Goal: Task Accomplishment & Management: Manage account settings

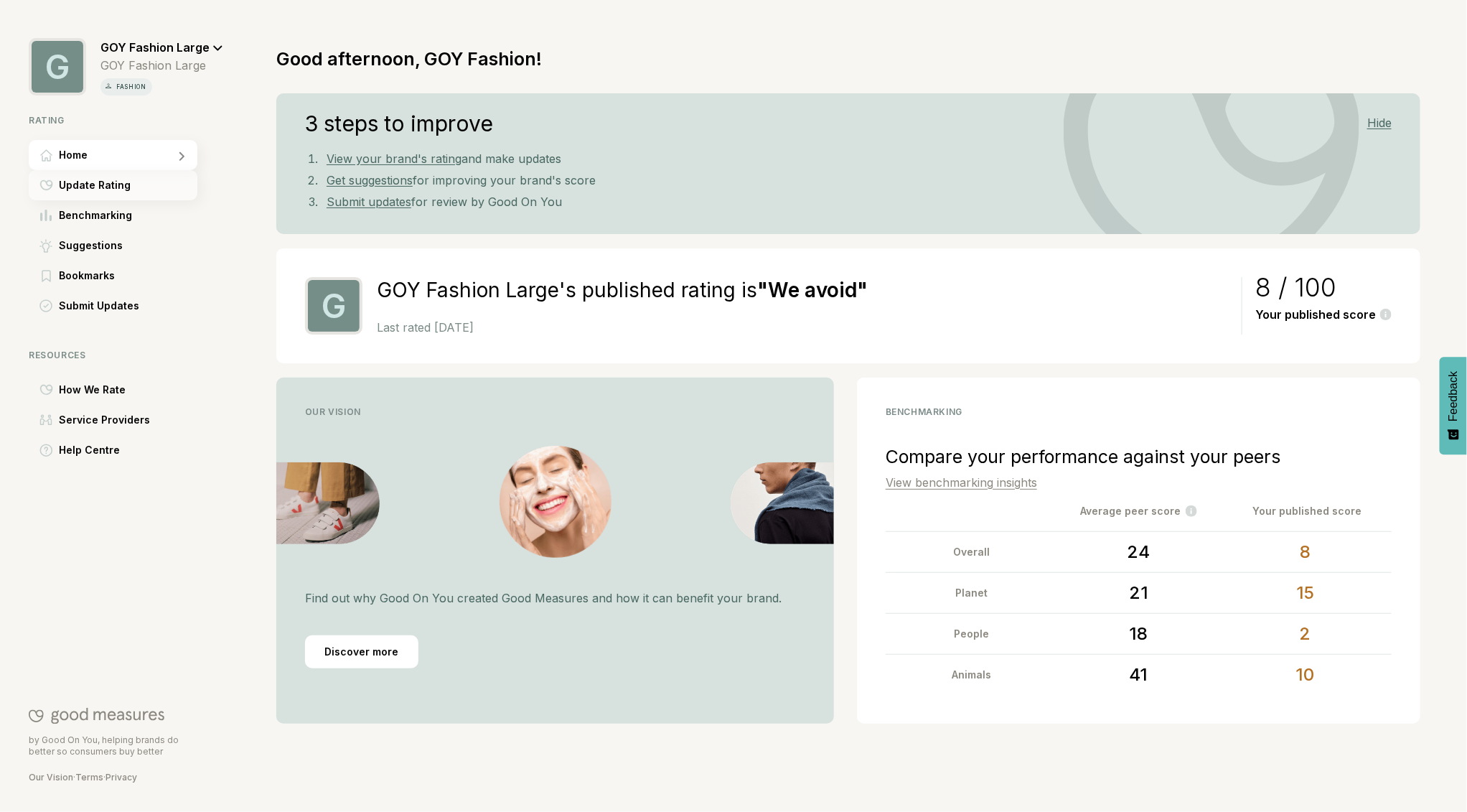
click at [101, 187] on span "Update Rating" at bounding box center [94, 186] width 72 height 18
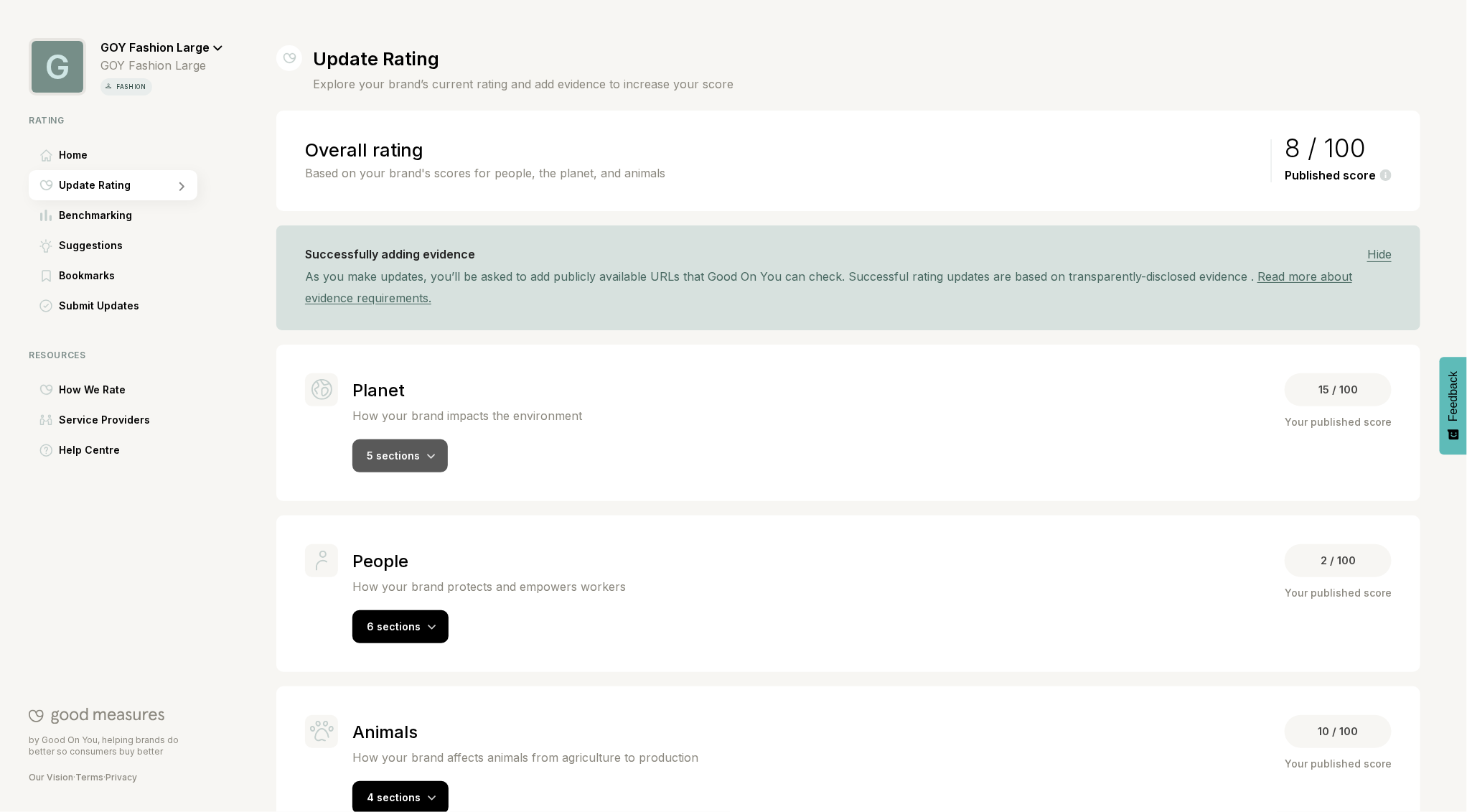
click at [395, 452] on span "5 sections" at bounding box center [393, 455] width 53 height 12
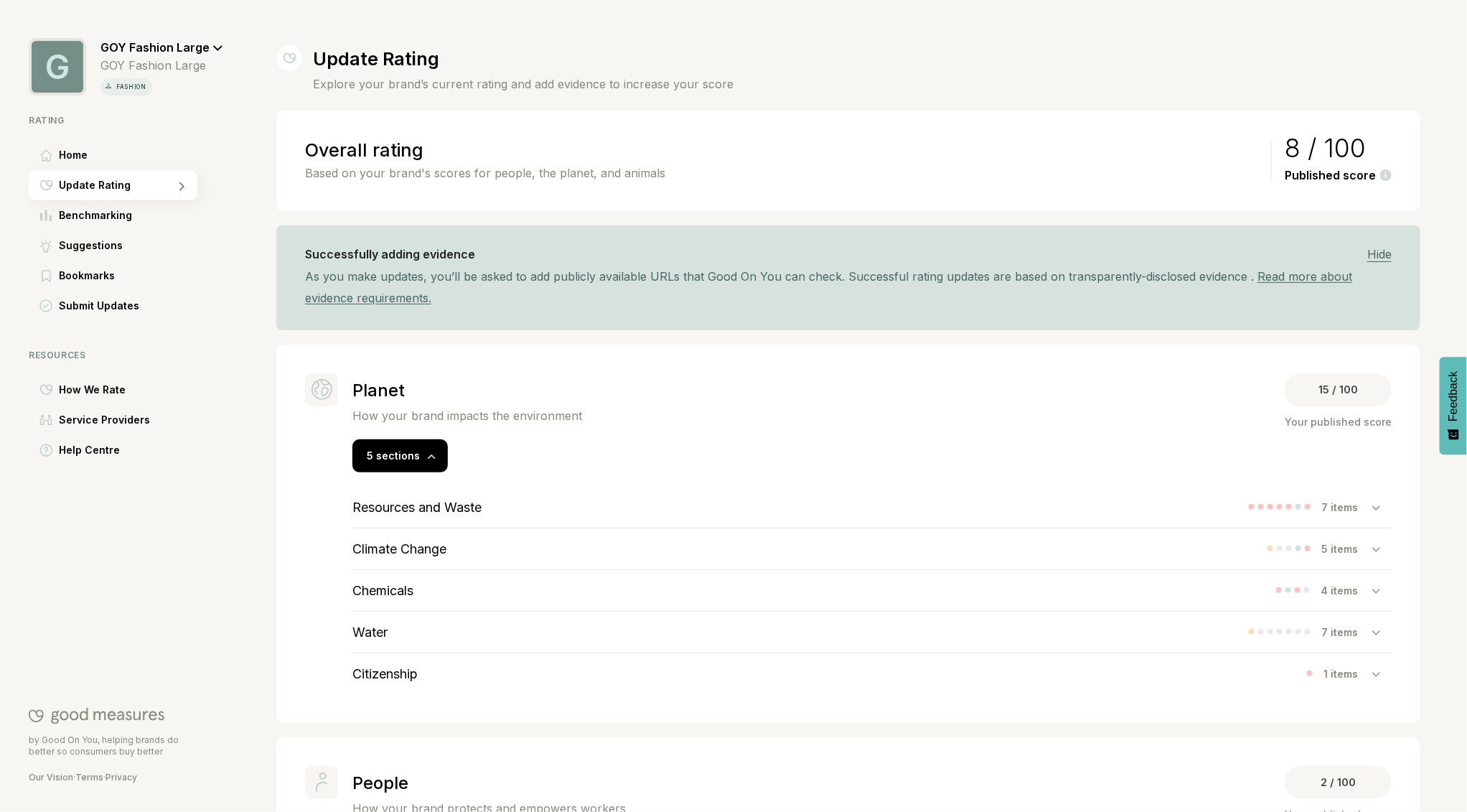
click at [419, 544] on h3 "Climate Change" at bounding box center [399, 548] width 94 height 15
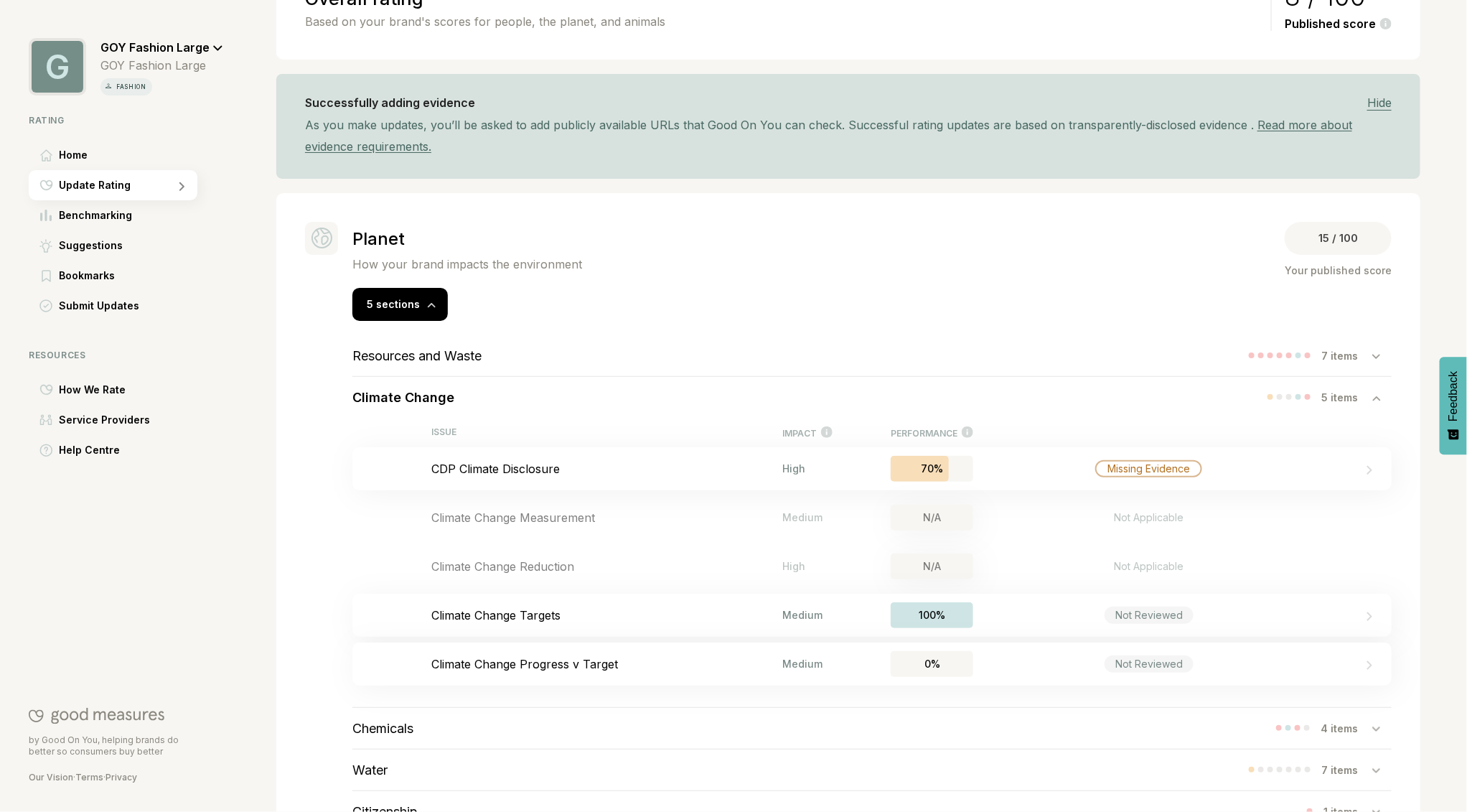
scroll to position [153, 0]
click at [501, 464] on p "CDP Climate Disclosure" at bounding box center [607, 466] width 351 height 15
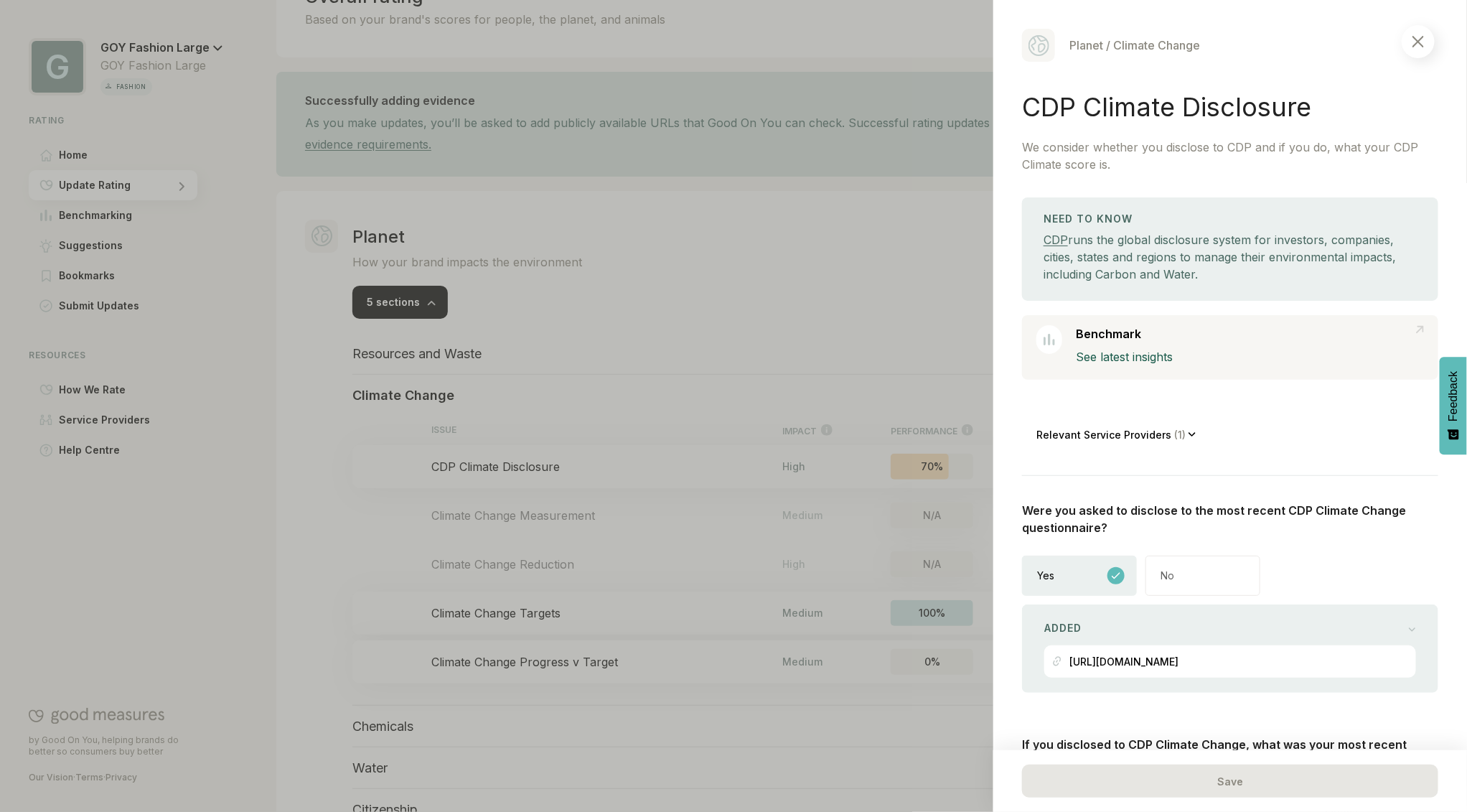
click at [1179, 574] on div "No" at bounding box center [1203, 575] width 115 height 40
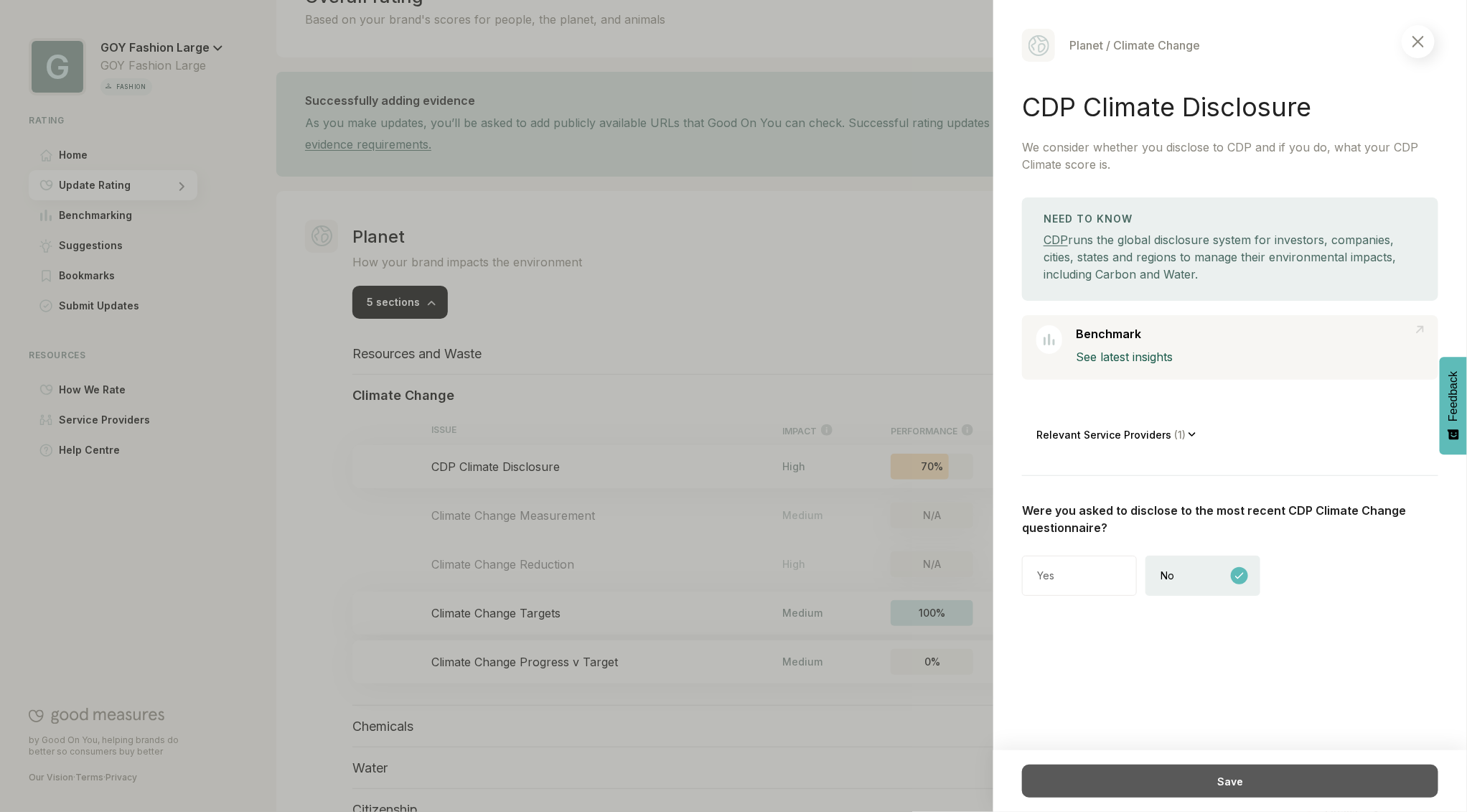
click at [1250, 782] on div "Save" at bounding box center [1230, 781] width 416 height 33
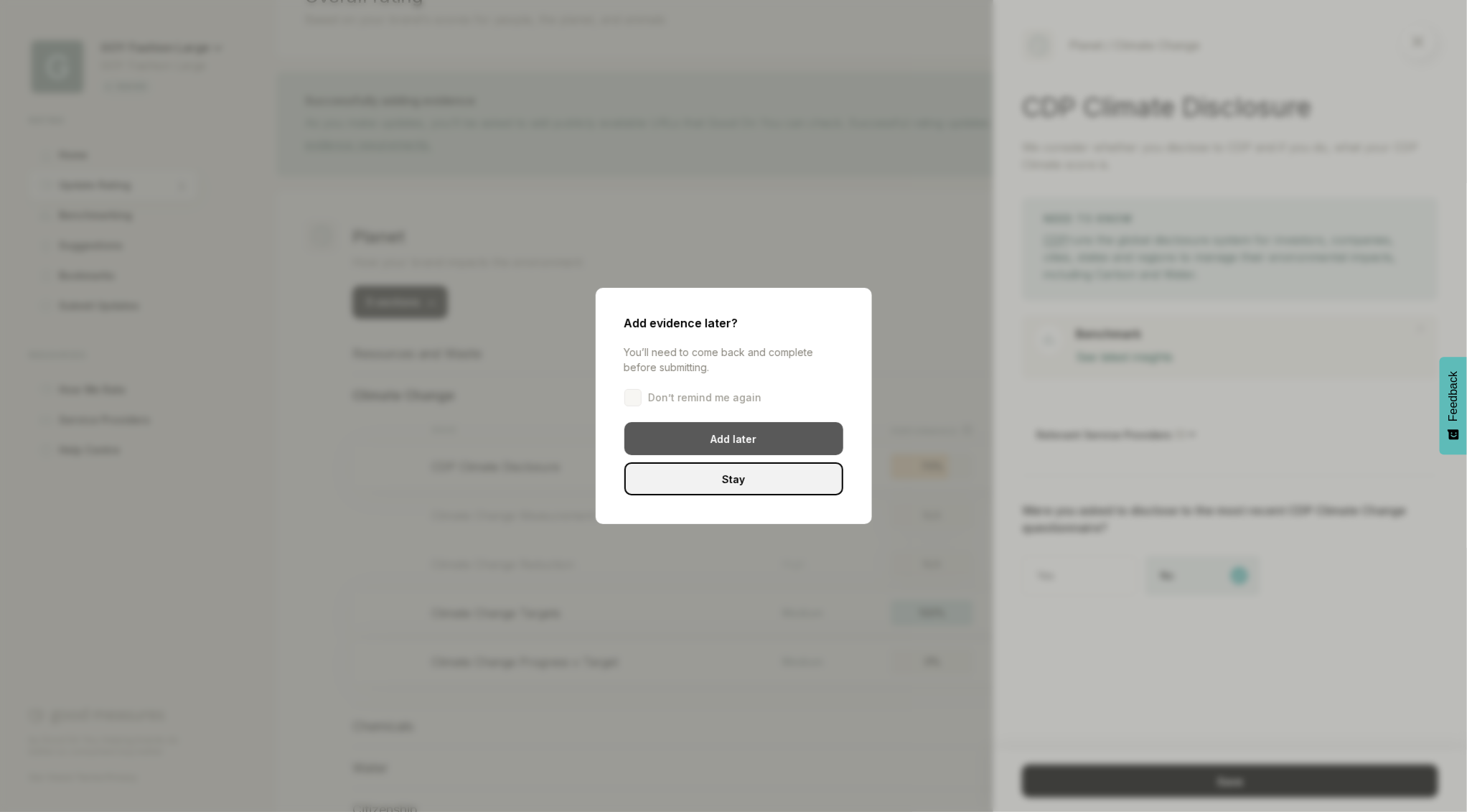
click at [769, 440] on div "Add later" at bounding box center [734, 438] width 219 height 33
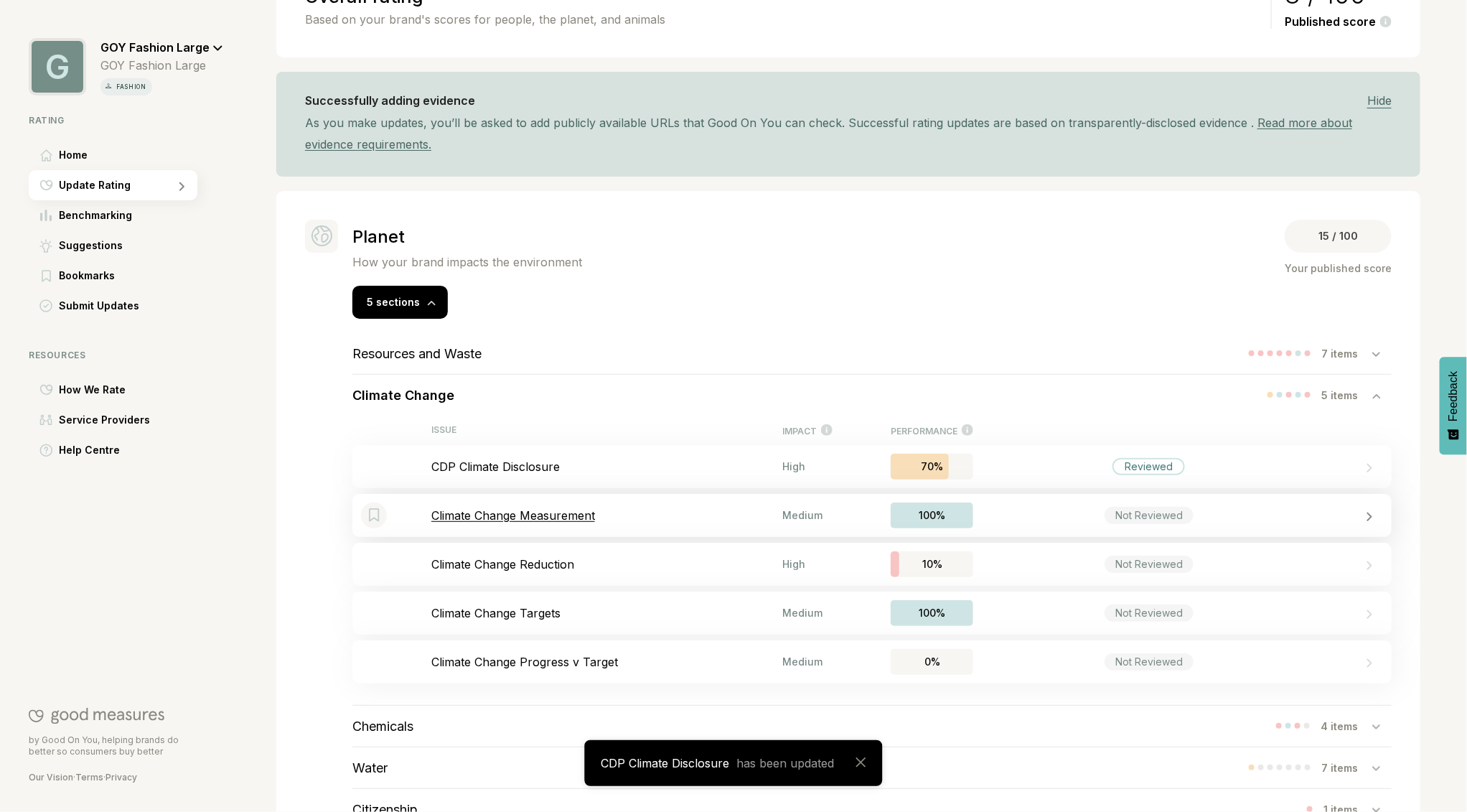
click at [537, 517] on p "Climate Change Measurement" at bounding box center [607, 515] width 351 height 15
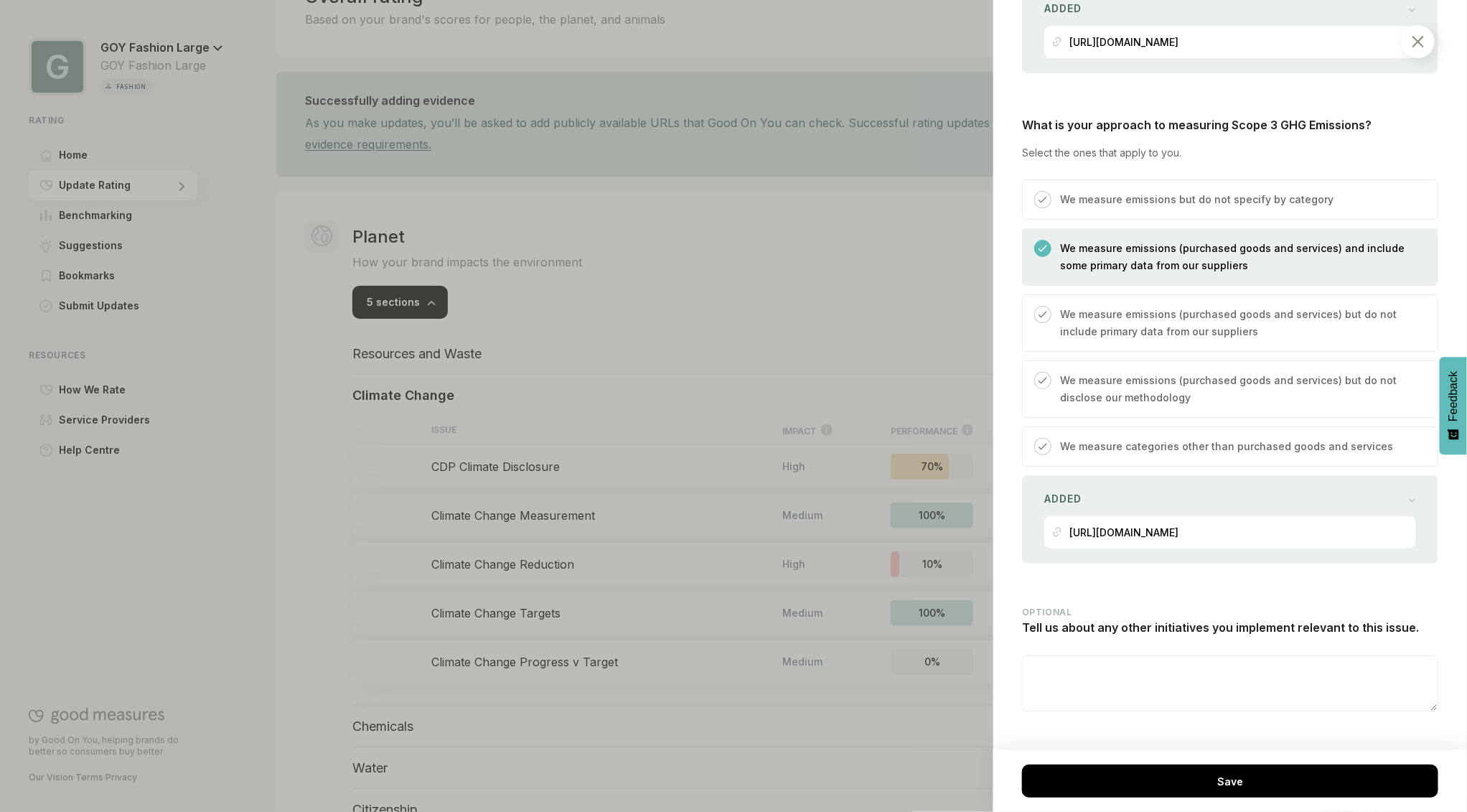
scroll to position [2021, 0]
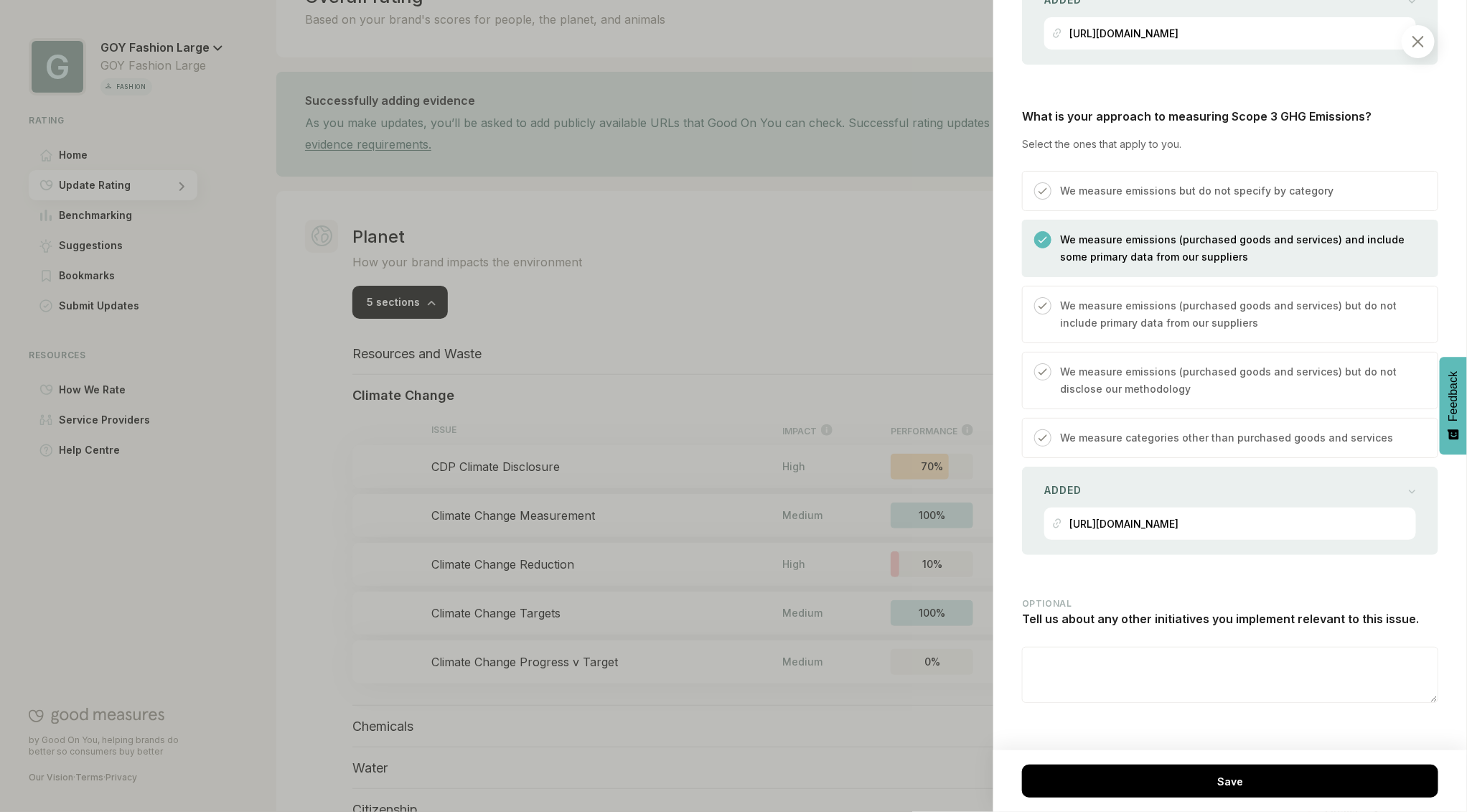
click at [1414, 41] on img at bounding box center [1419, 42] width 12 height 12
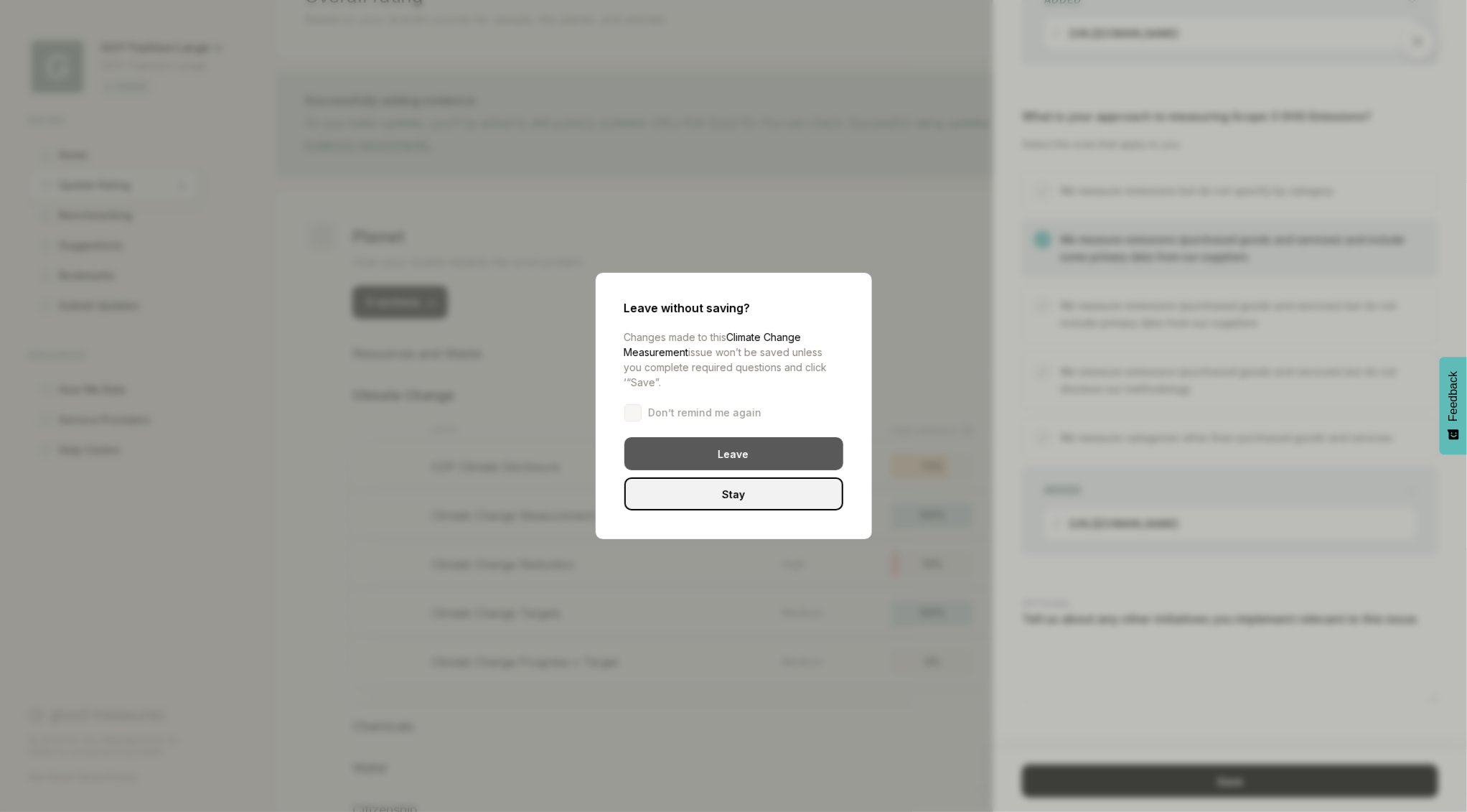
click at [739, 453] on div "Leave" at bounding box center [734, 454] width 219 height 33
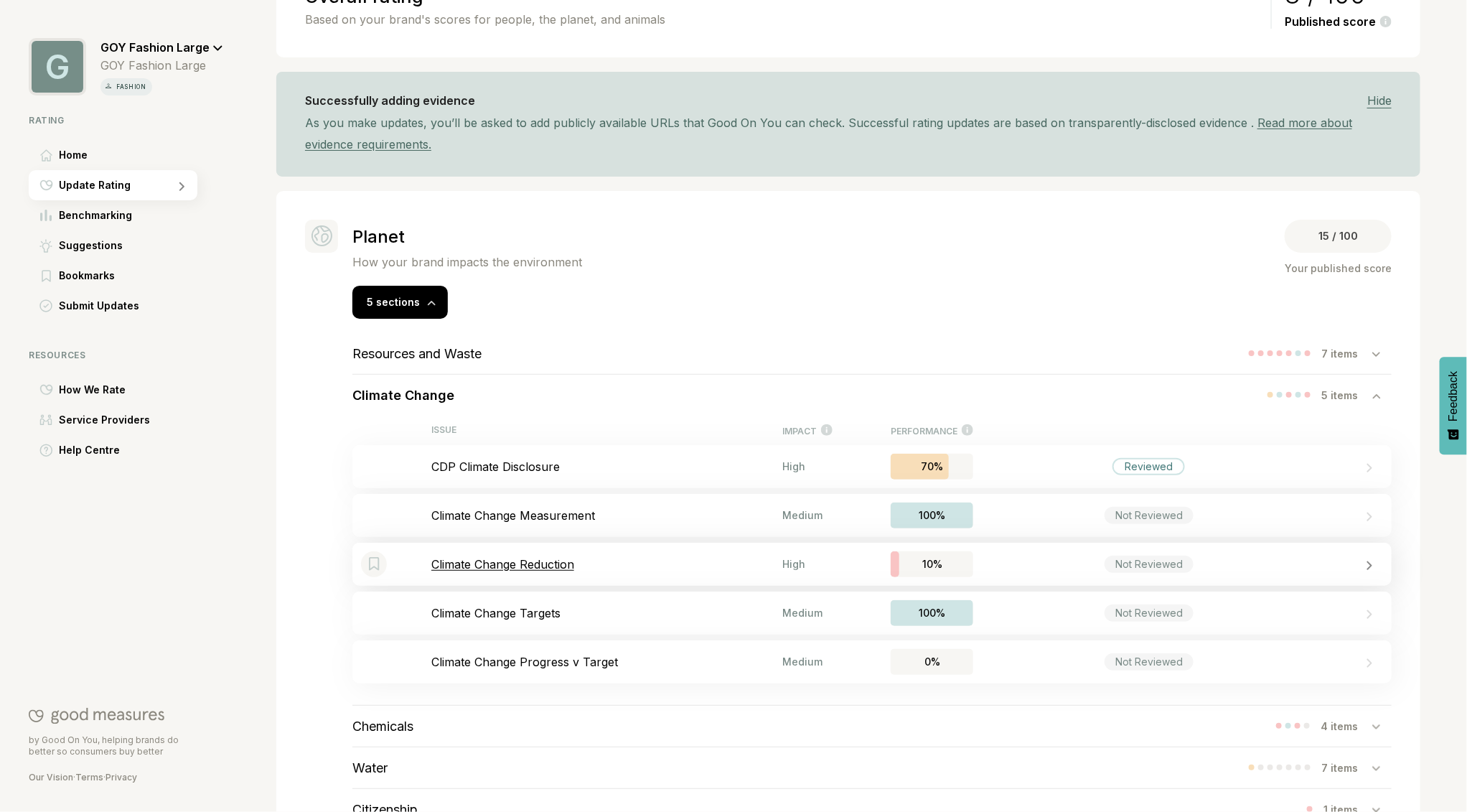
click at [537, 565] on p "Climate Change Reduction" at bounding box center [607, 563] width 351 height 15
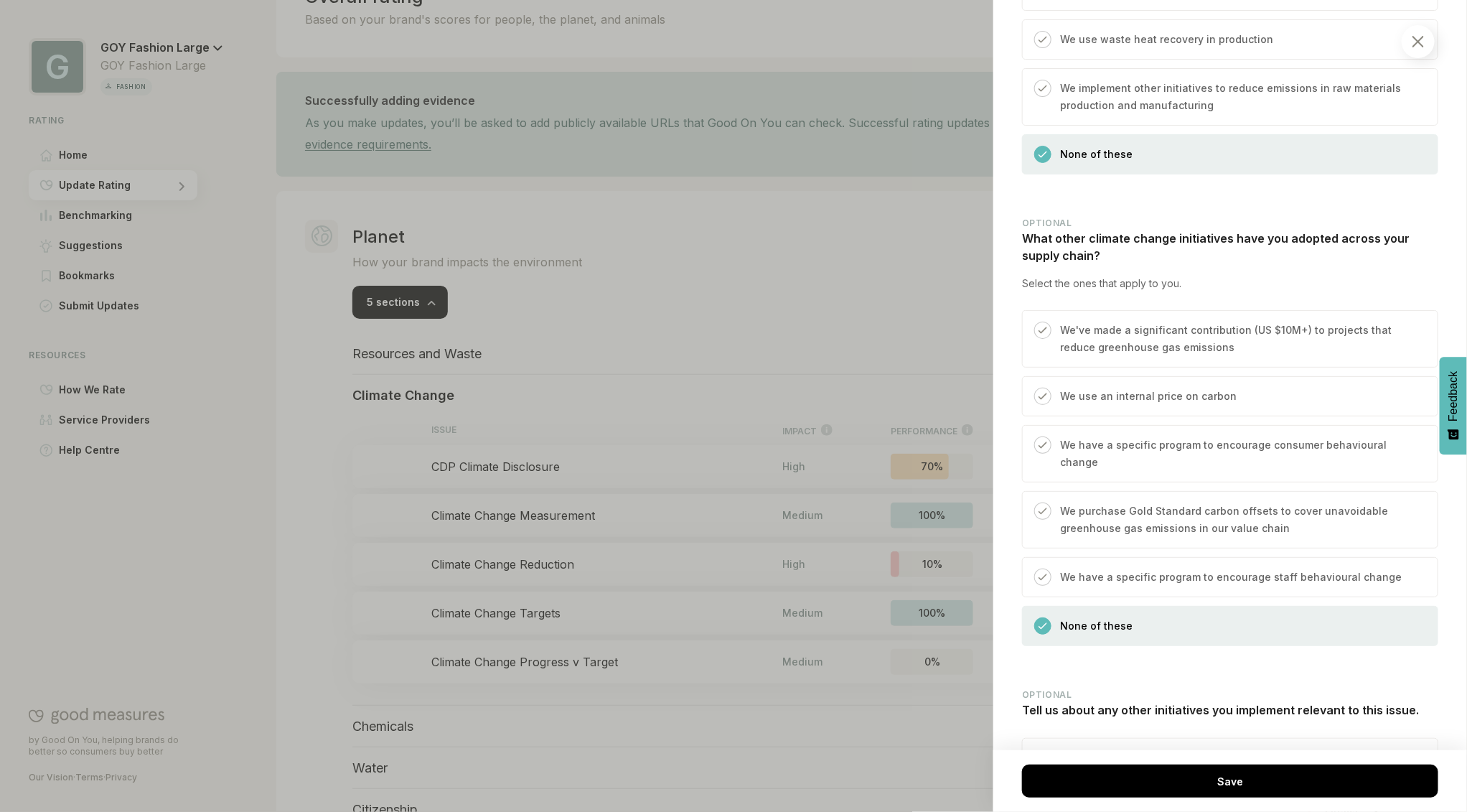
scroll to position [2670, 0]
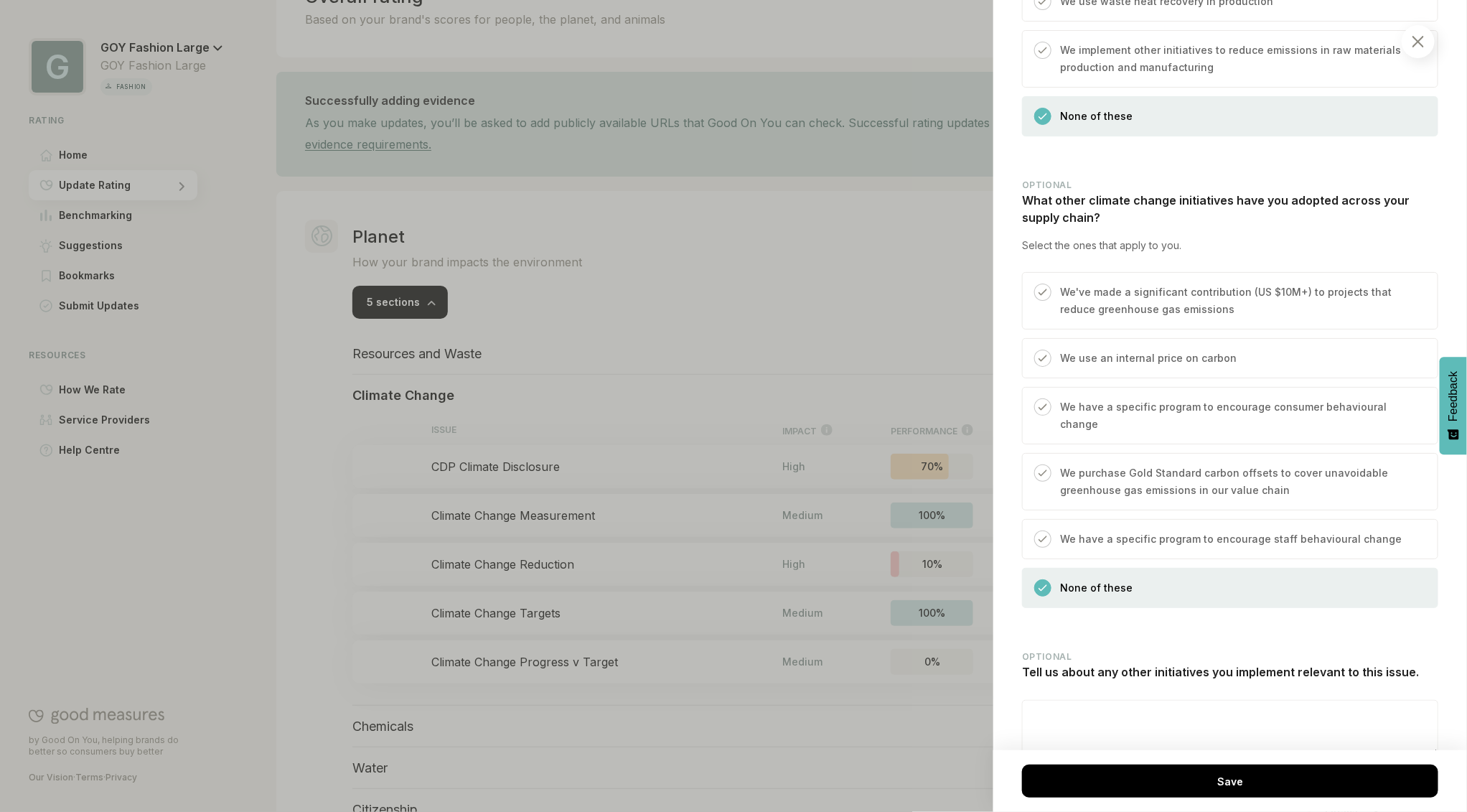
click at [1423, 42] on img at bounding box center [1419, 42] width 12 height 12
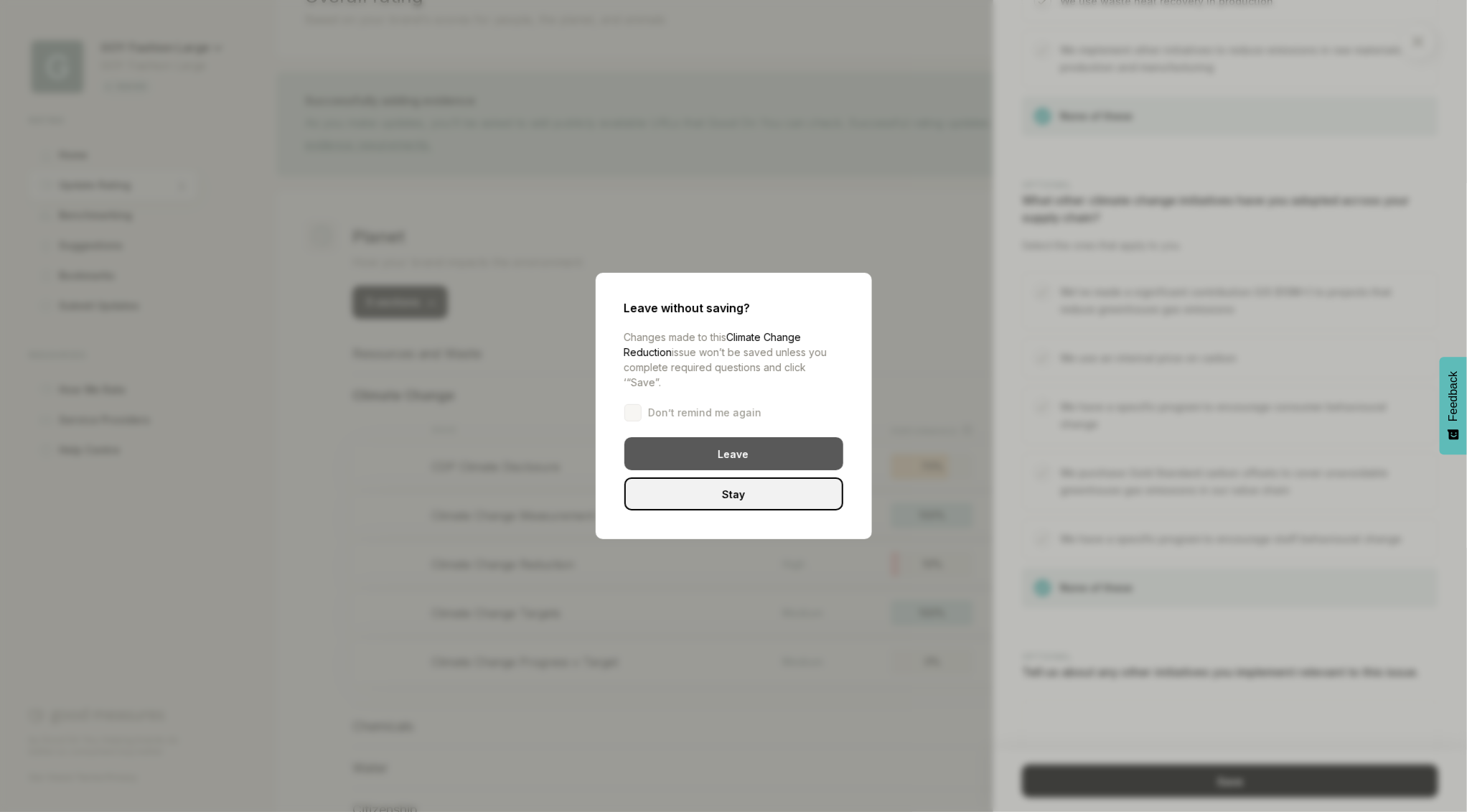
click at [712, 459] on div "Leave" at bounding box center [734, 454] width 219 height 33
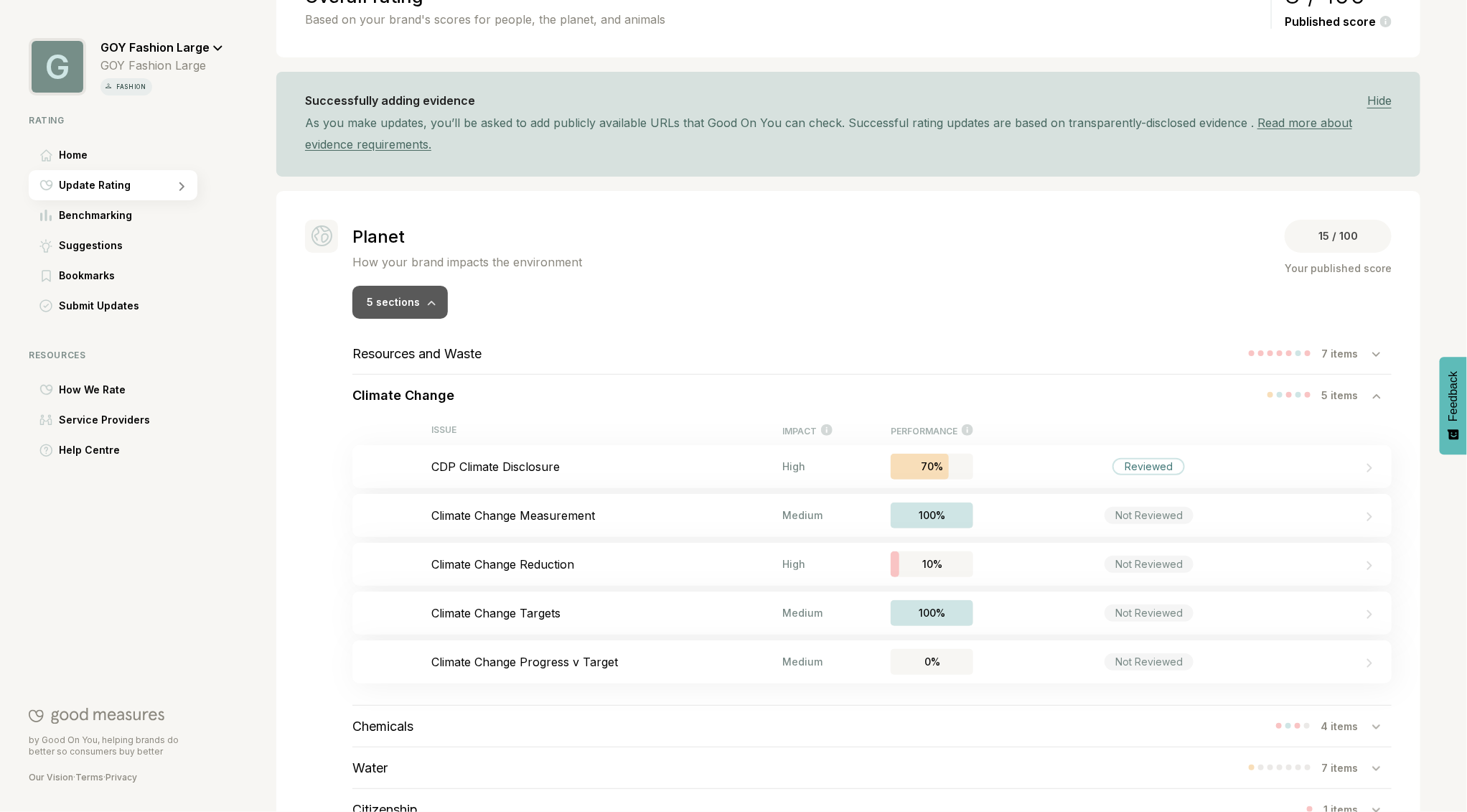
click at [428, 298] on div at bounding box center [431, 301] width 9 height 15
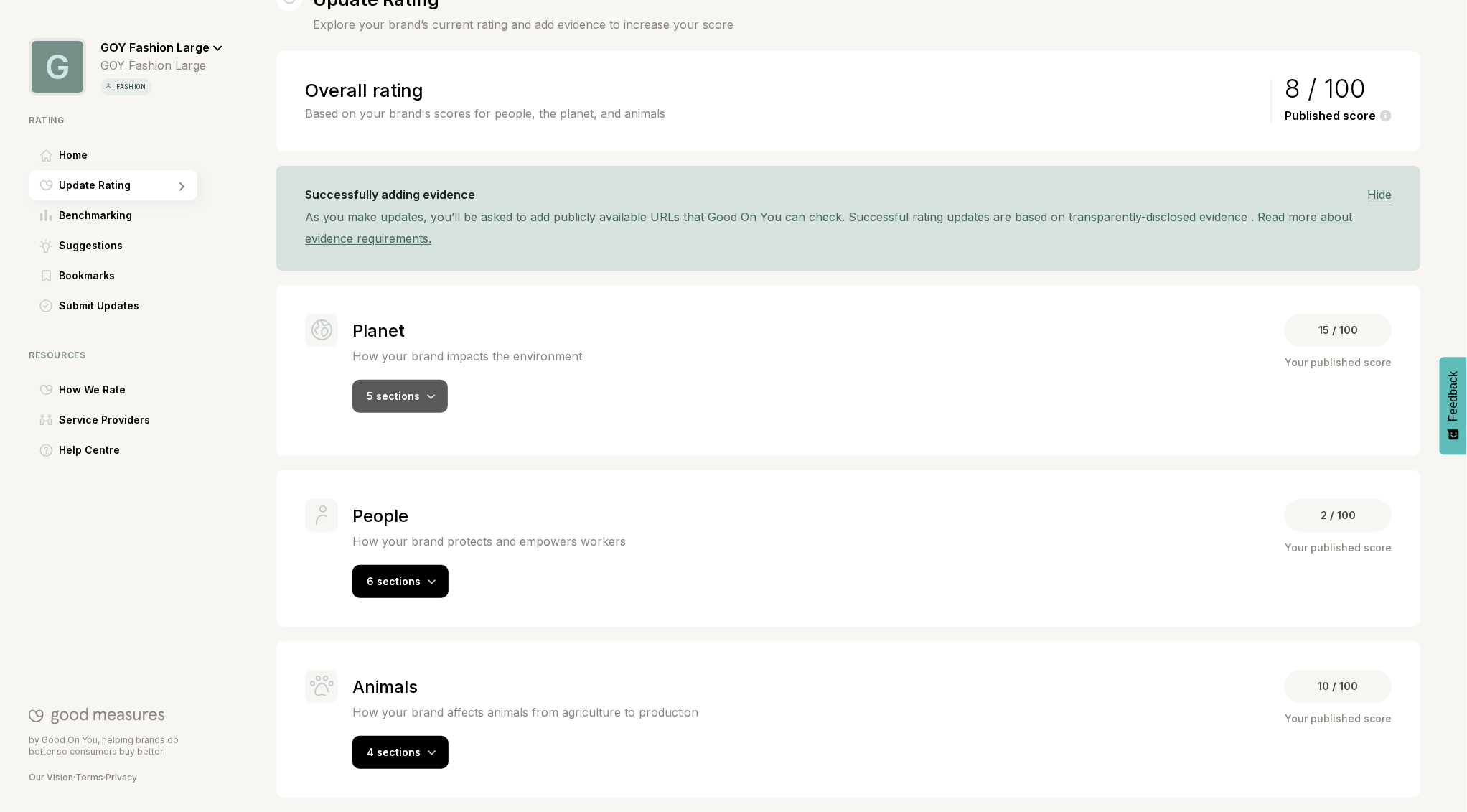
scroll to position [43, 0]
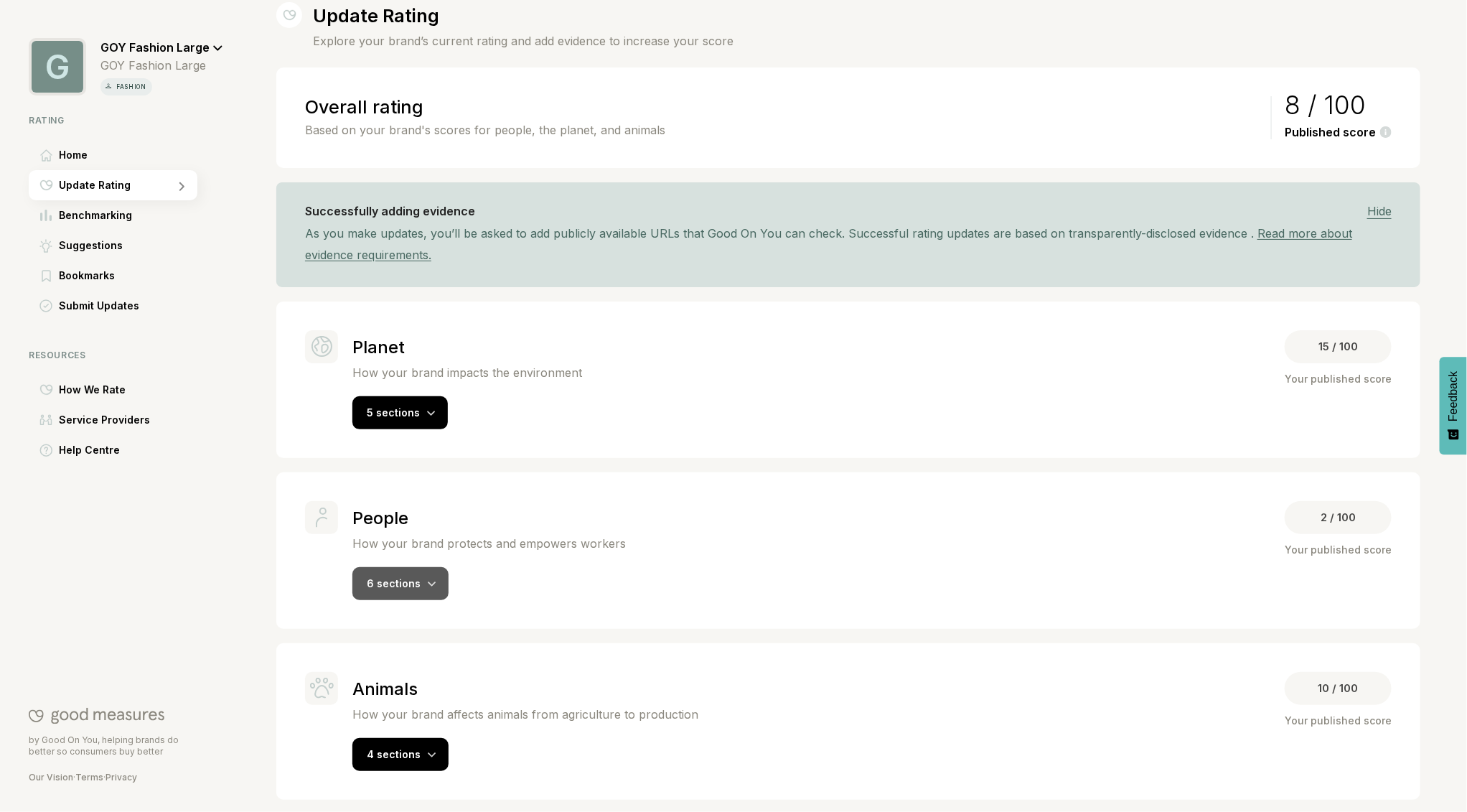
click at [414, 581] on span "6 sections" at bounding box center [393, 583] width 54 height 12
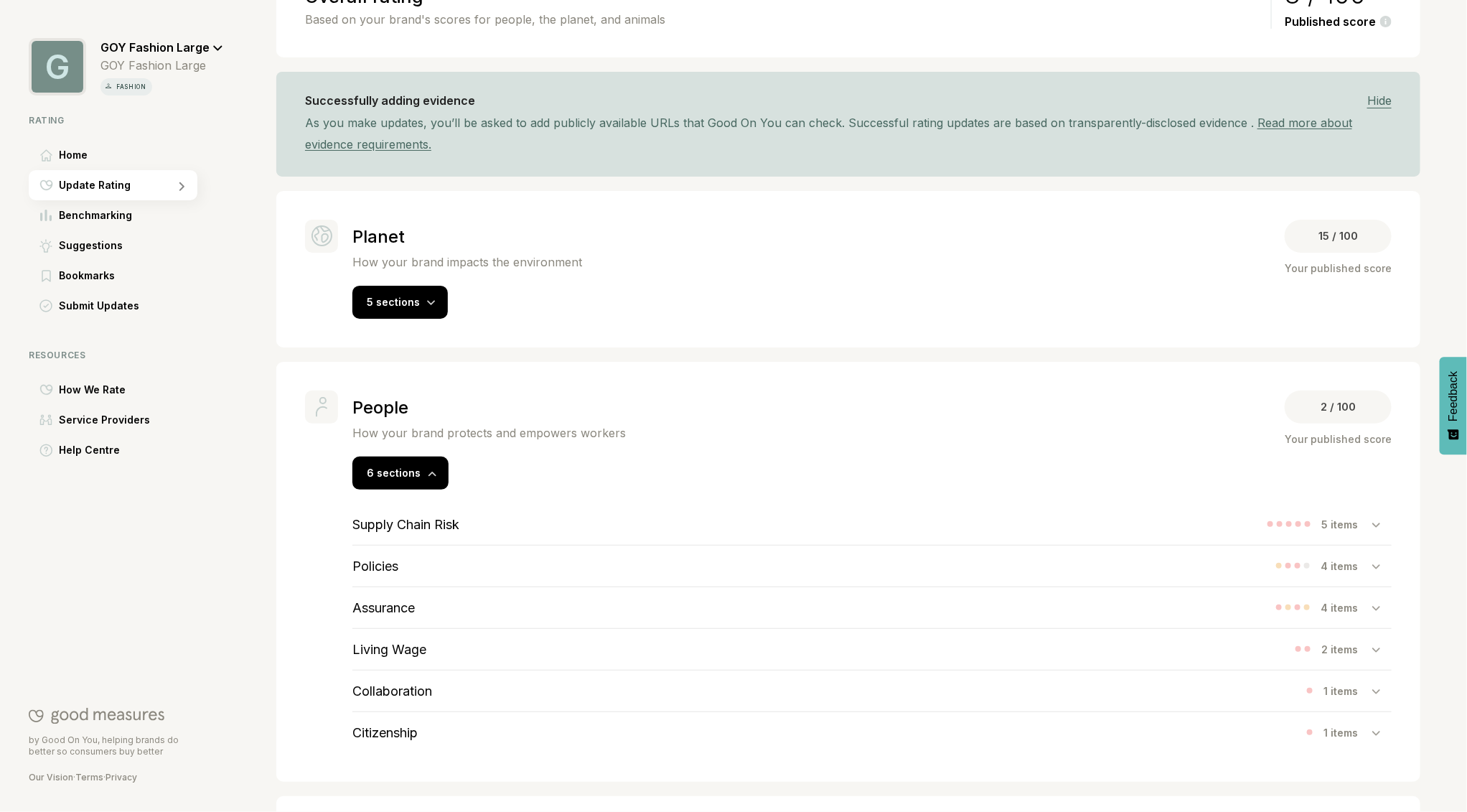
scroll to position [309, 0]
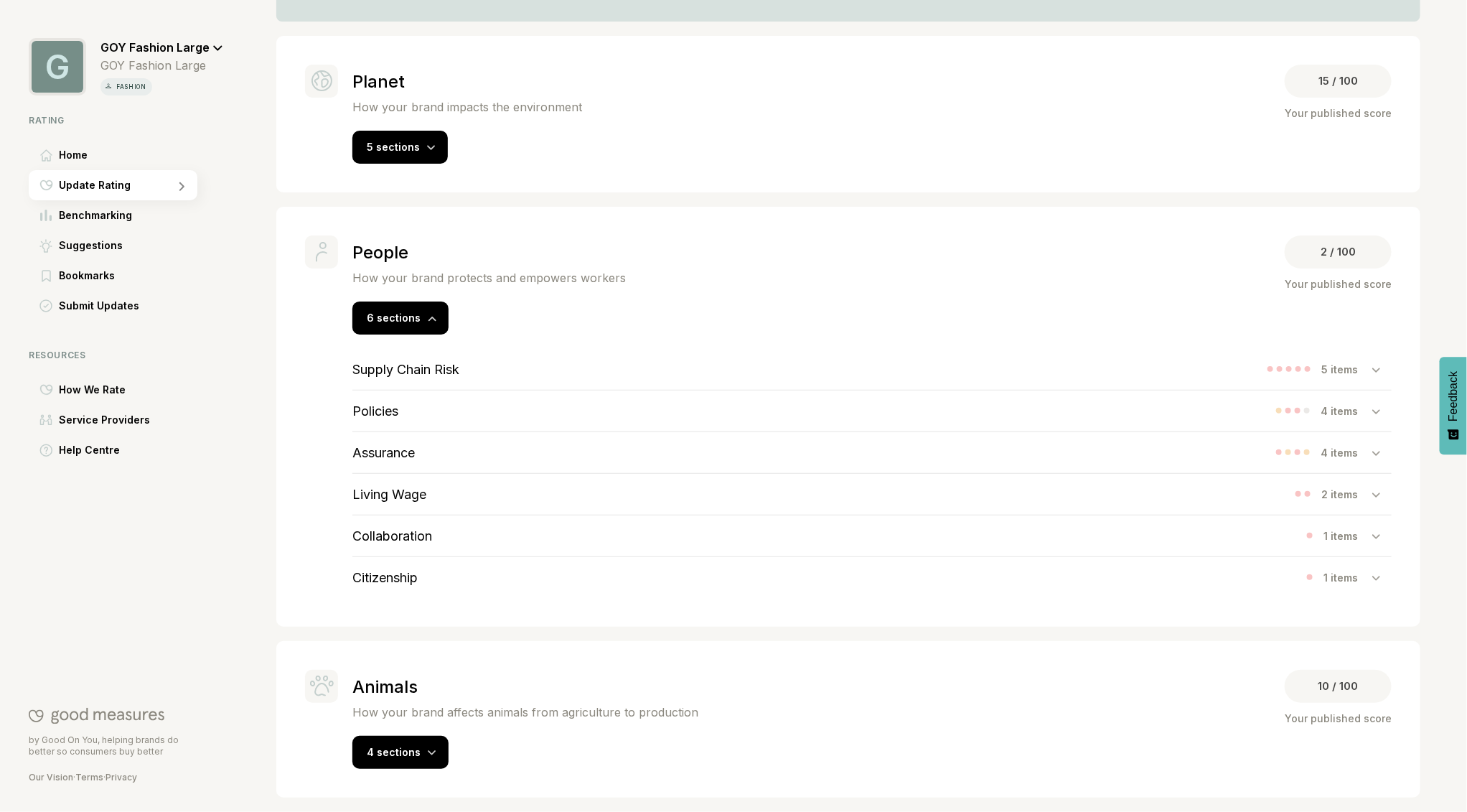
click at [405, 535] on h3 "Collaboration" at bounding box center [391, 535] width 80 height 15
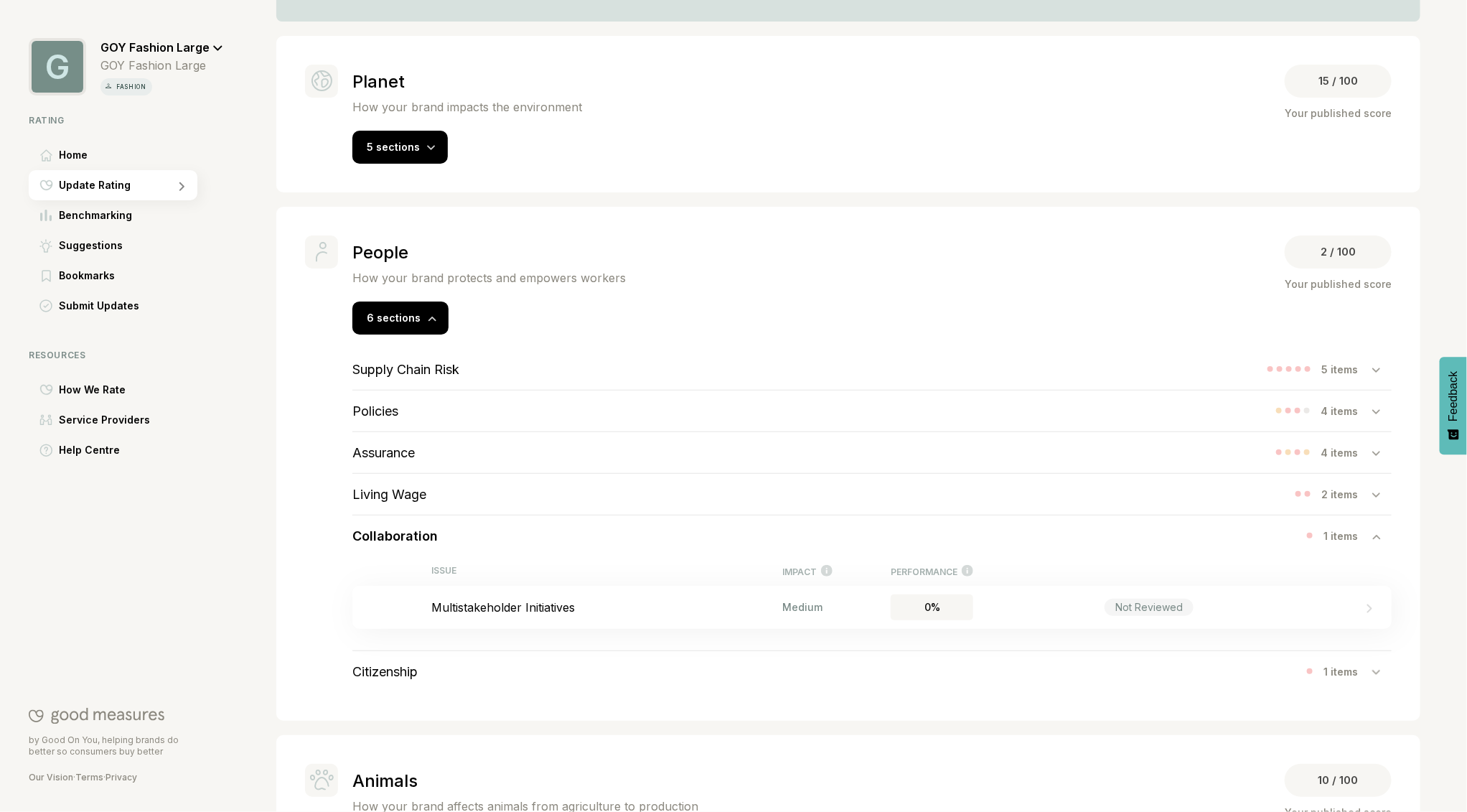
click at [392, 410] on h3 "Policies" at bounding box center [375, 410] width 46 height 15
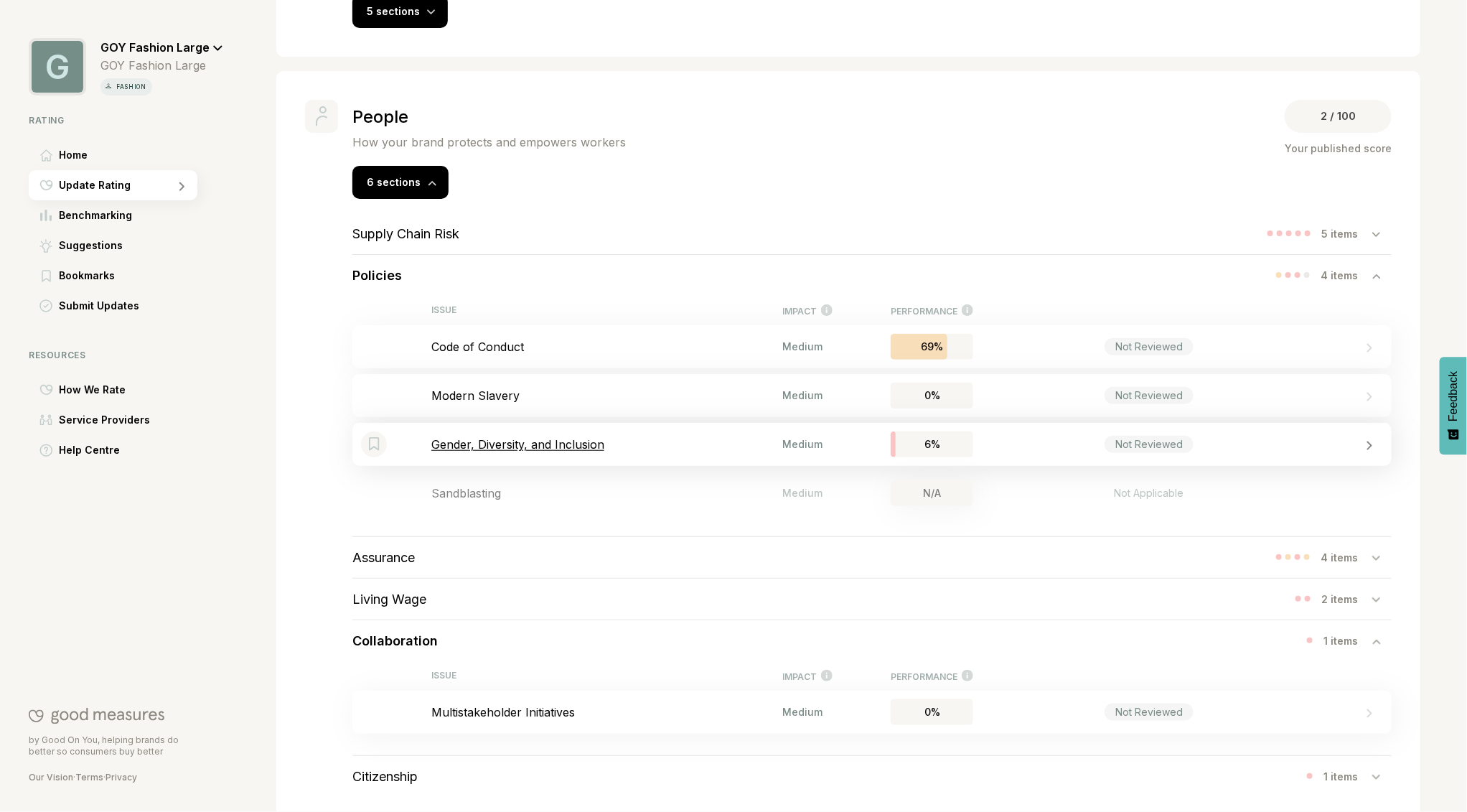
scroll to position [448, 0]
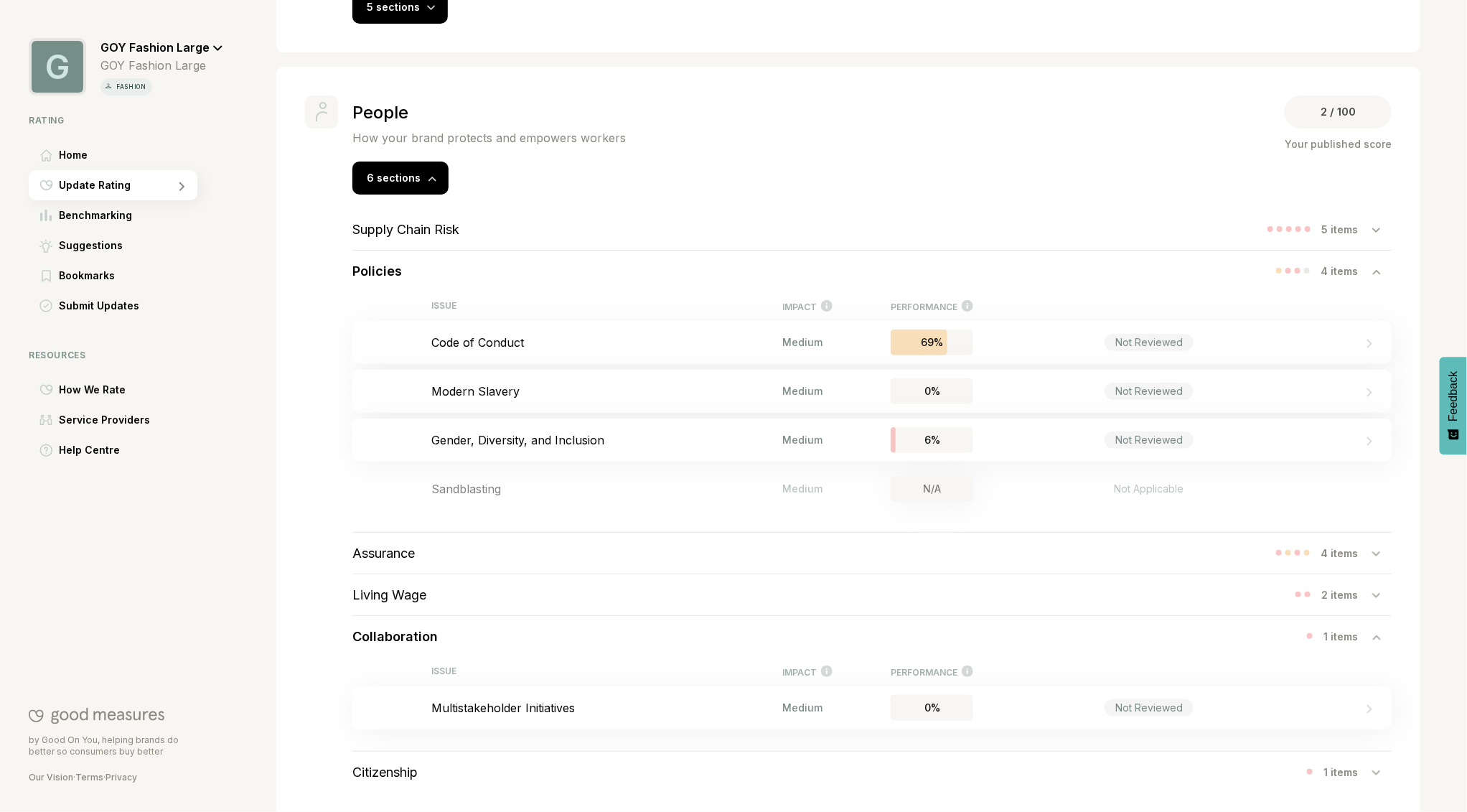
click at [384, 553] on h3 "Assurance" at bounding box center [383, 552] width 63 height 15
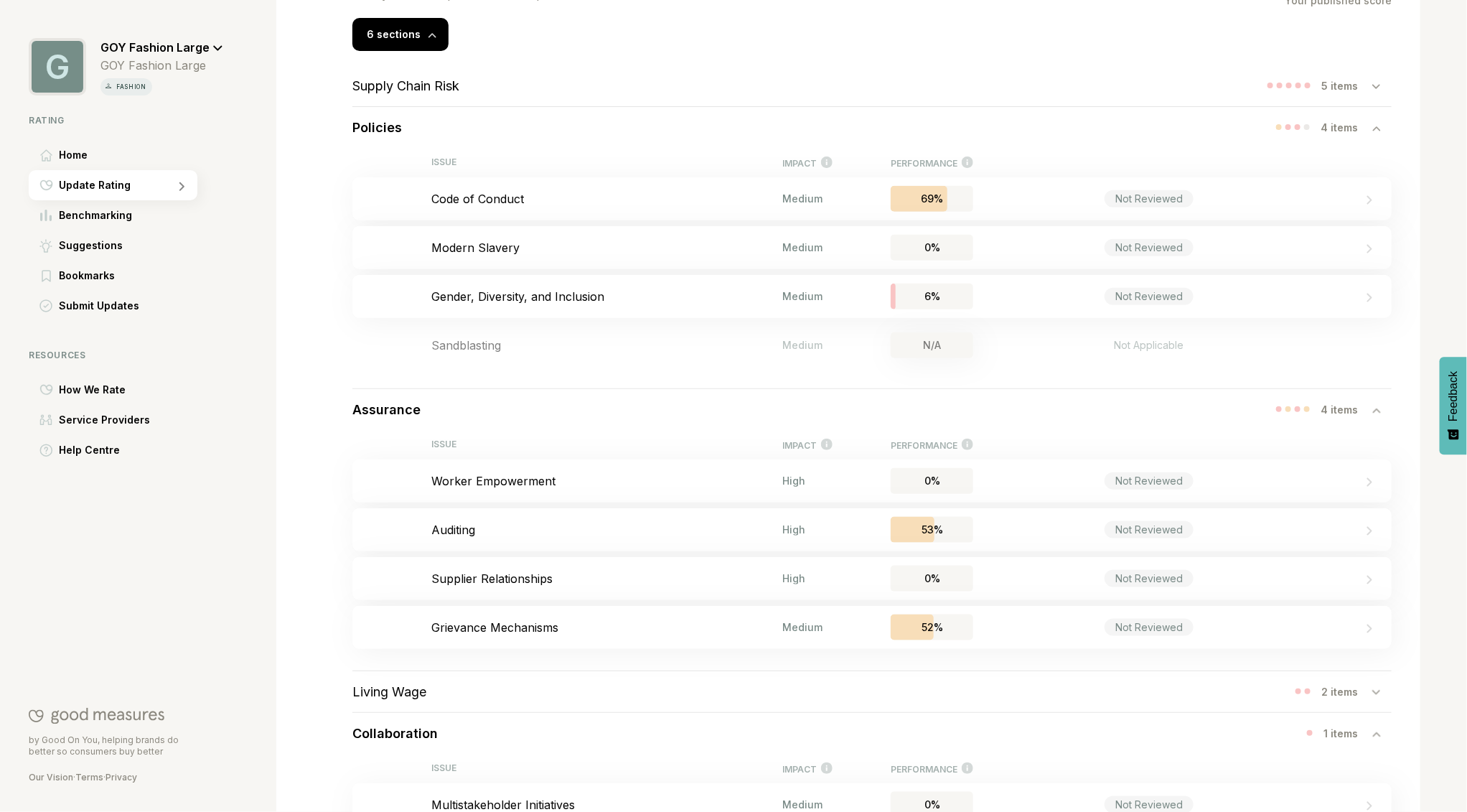
scroll to position [601, 0]
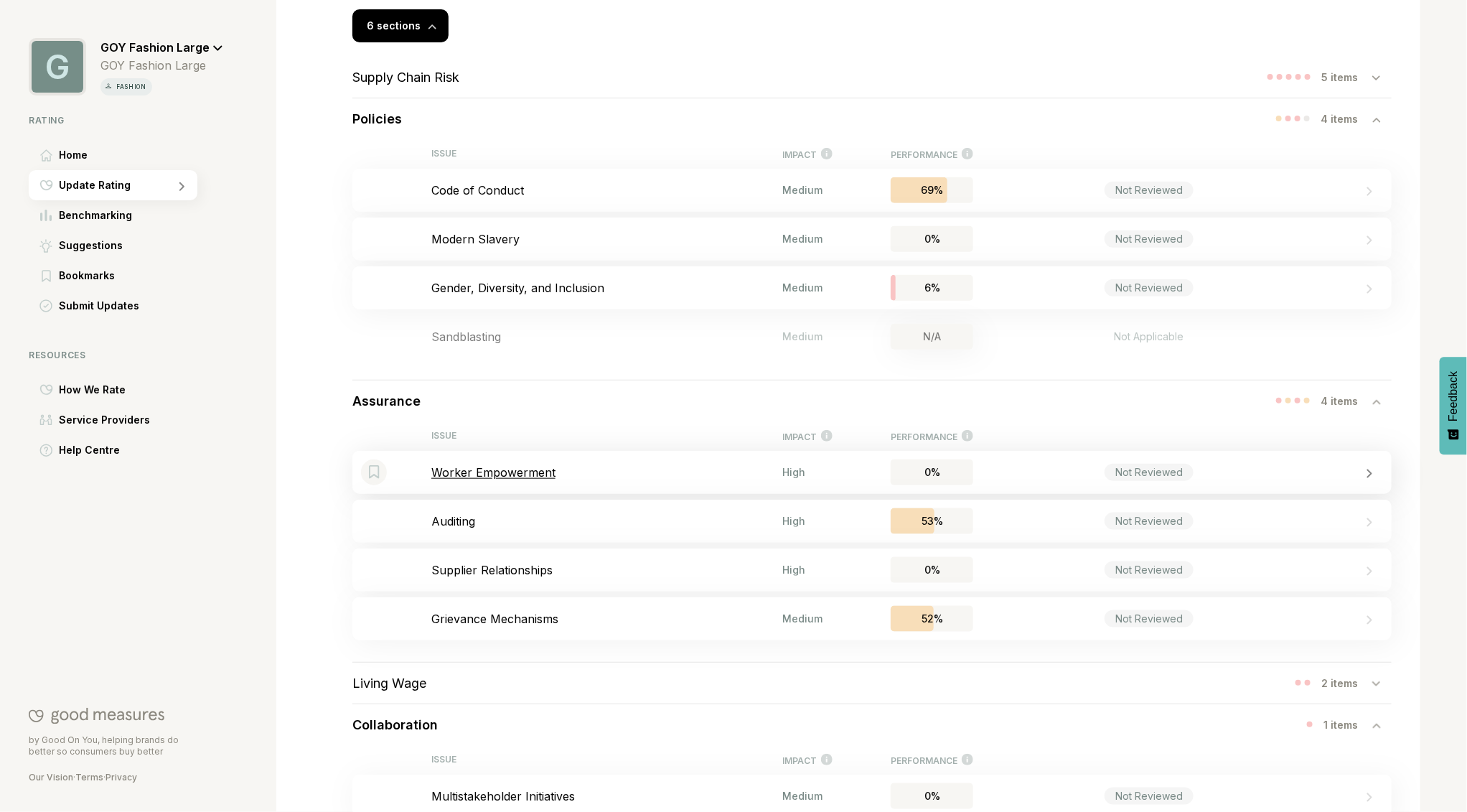
click at [496, 470] on p "Worker Empowerment" at bounding box center [607, 472] width 351 height 15
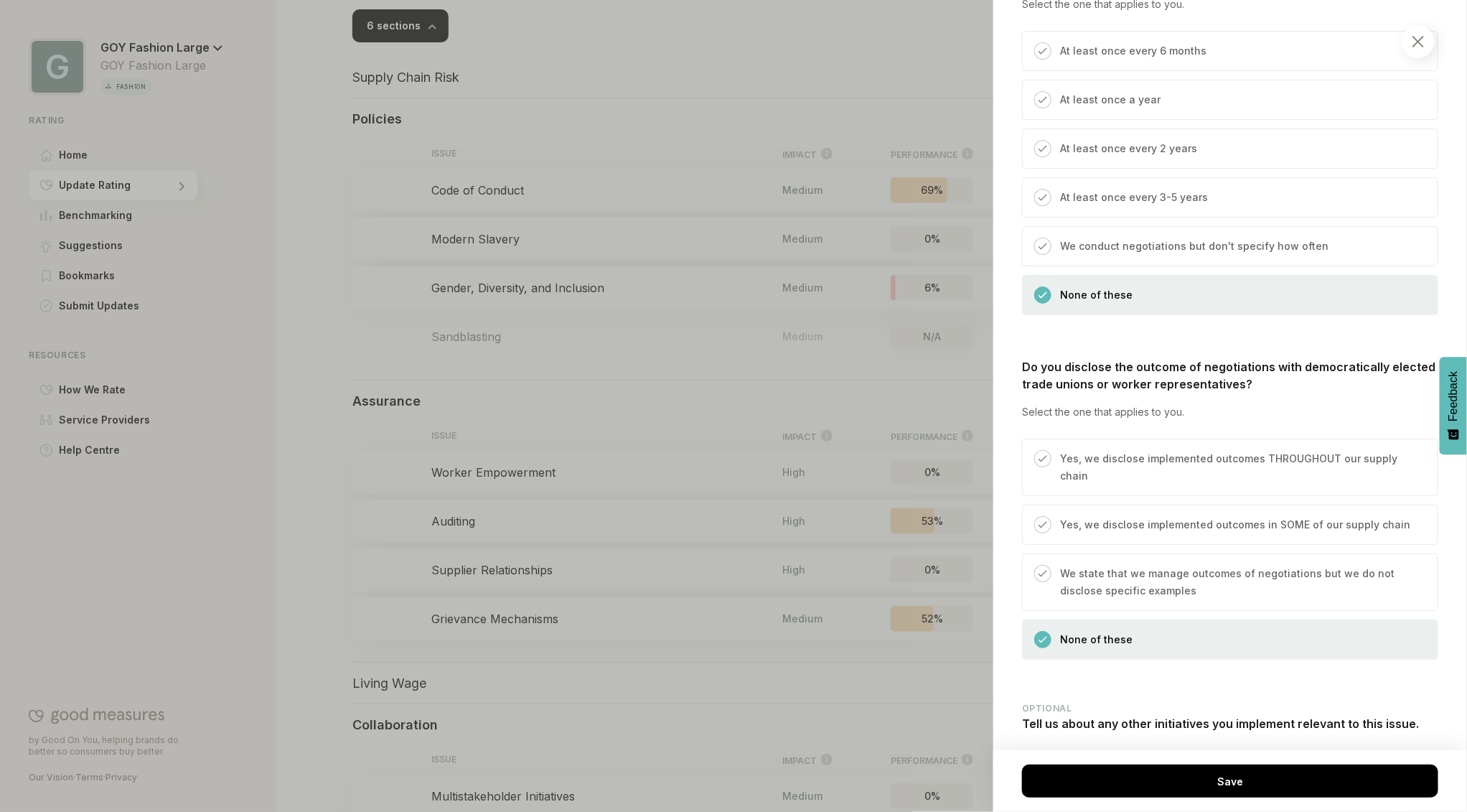
scroll to position [970, 0]
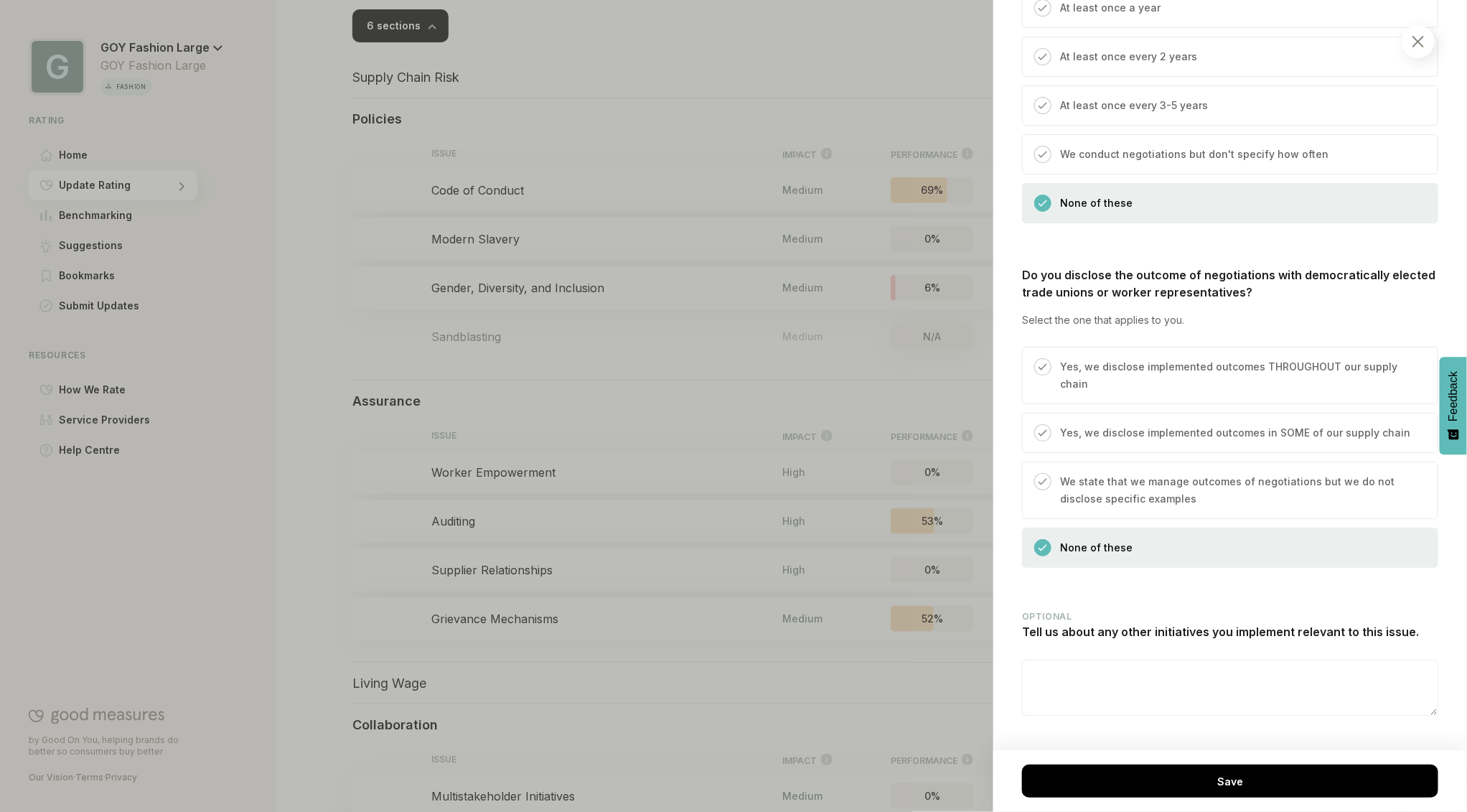
click at [1419, 36] on img at bounding box center [1419, 42] width 12 height 12
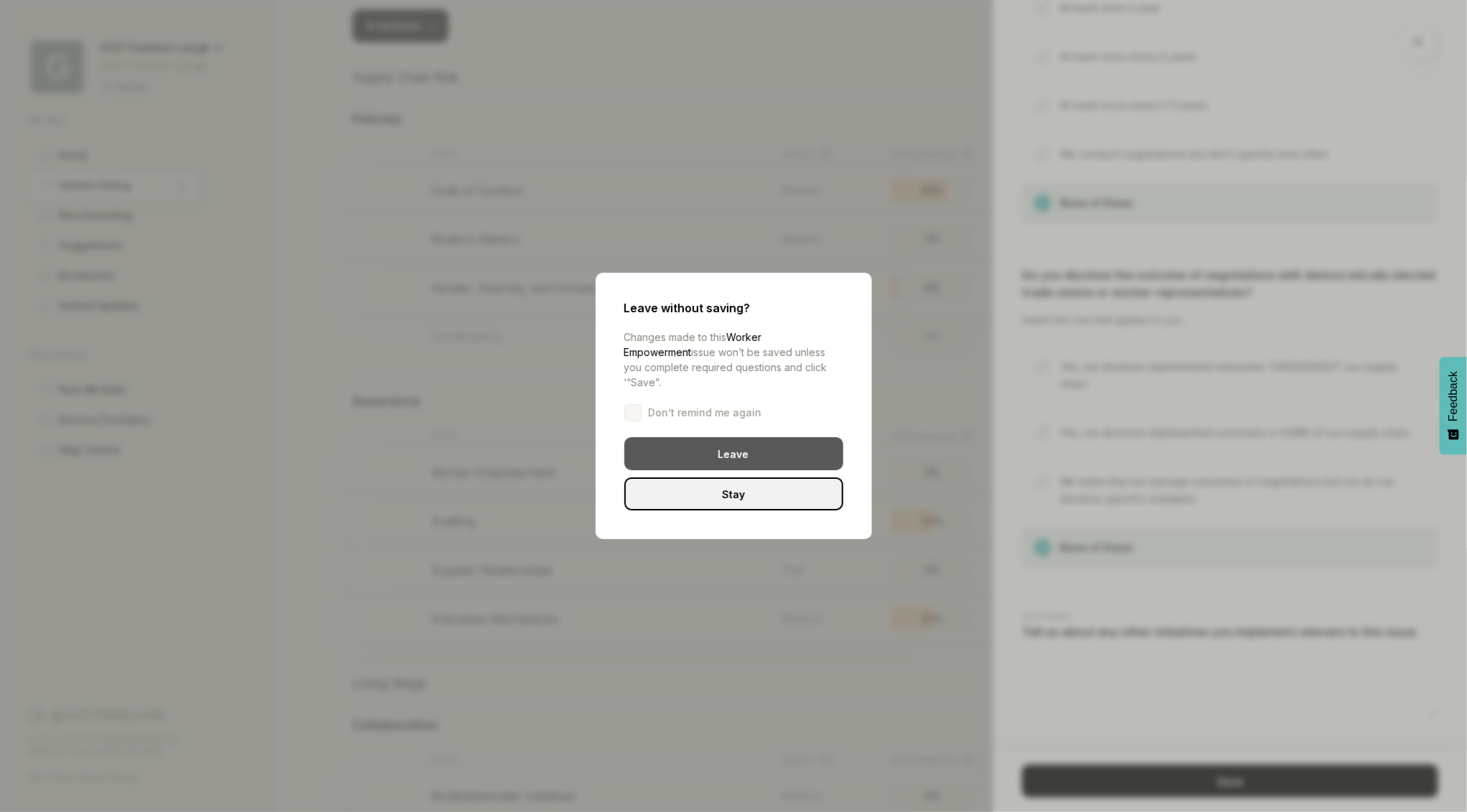
click at [765, 443] on div "Leave" at bounding box center [734, 454] width 219 height 33
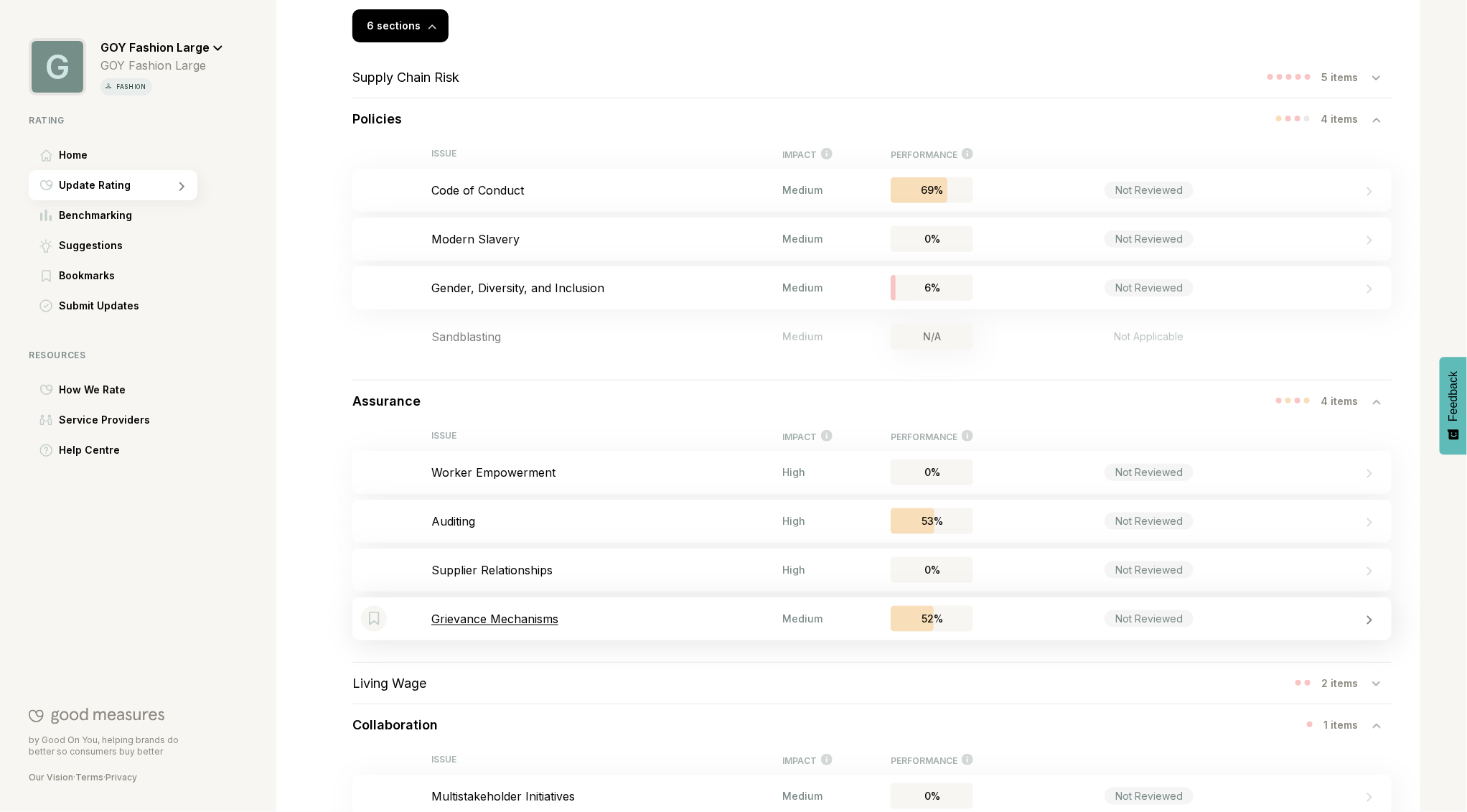
click at [504, 620] on p "Grievance Mechanisms" at bounding box center [607, 618] width 351 height 15
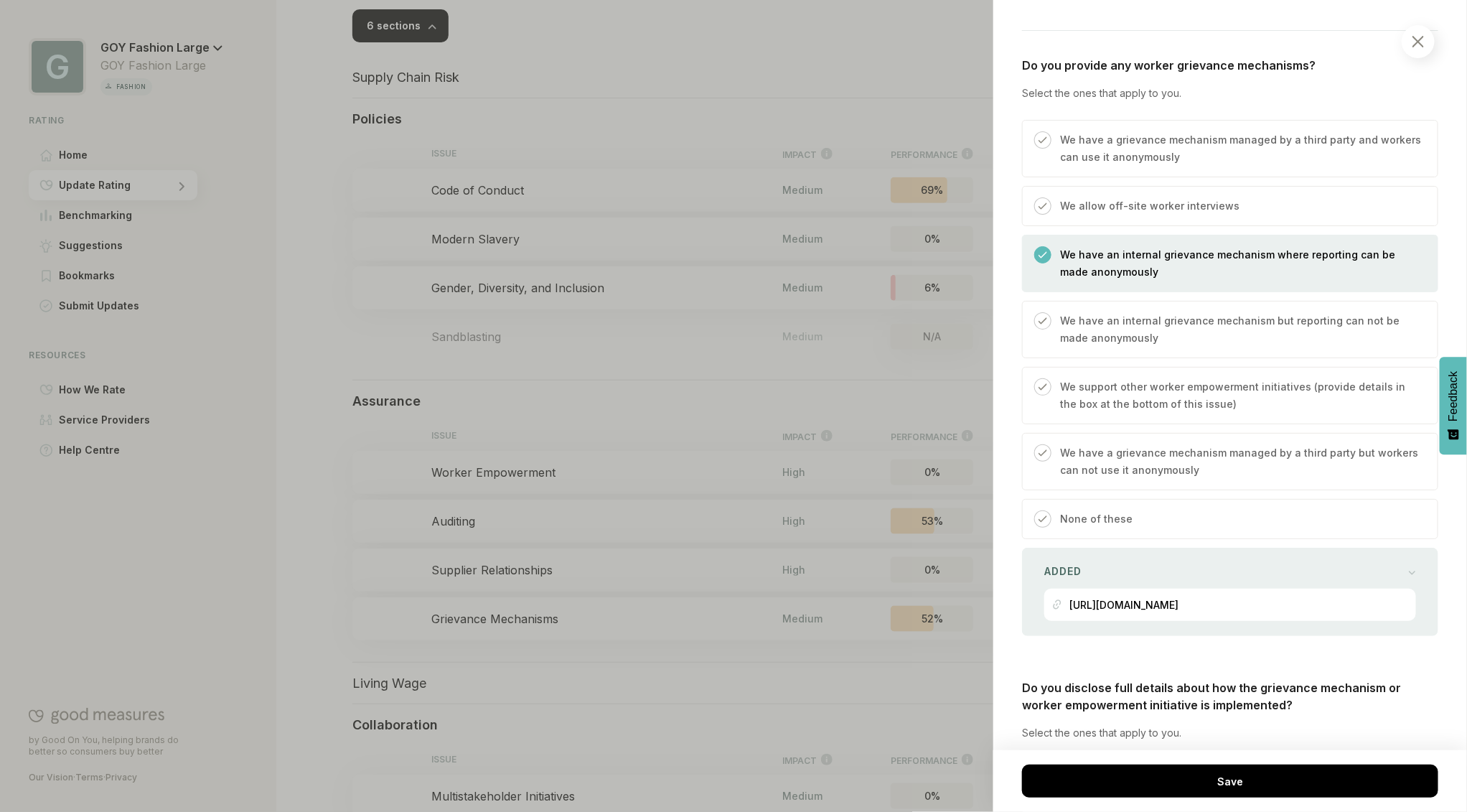
scroll to position [256, 0]
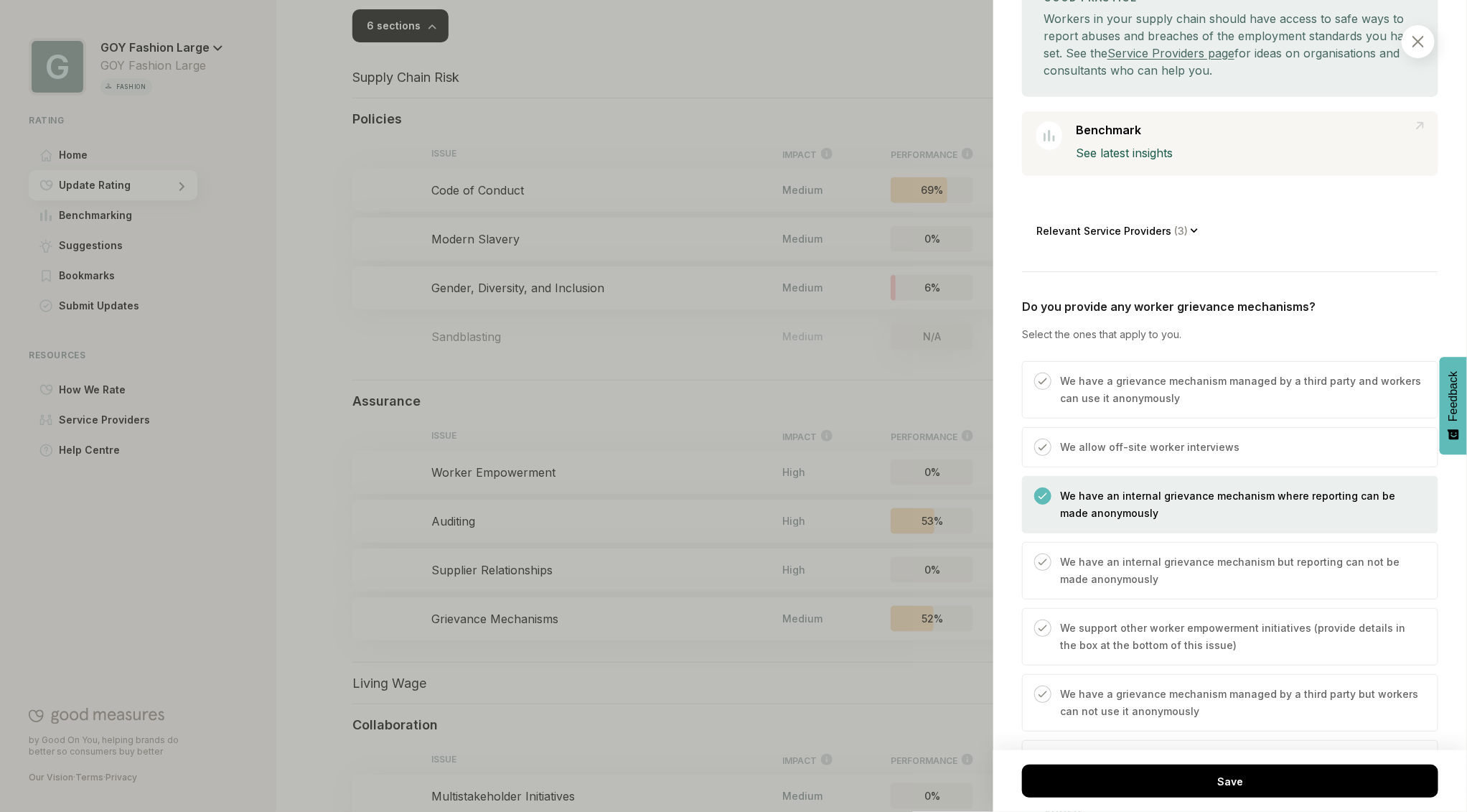
click at [1421, 46] on img at bounding box center [1419, 42] width 12 height 12
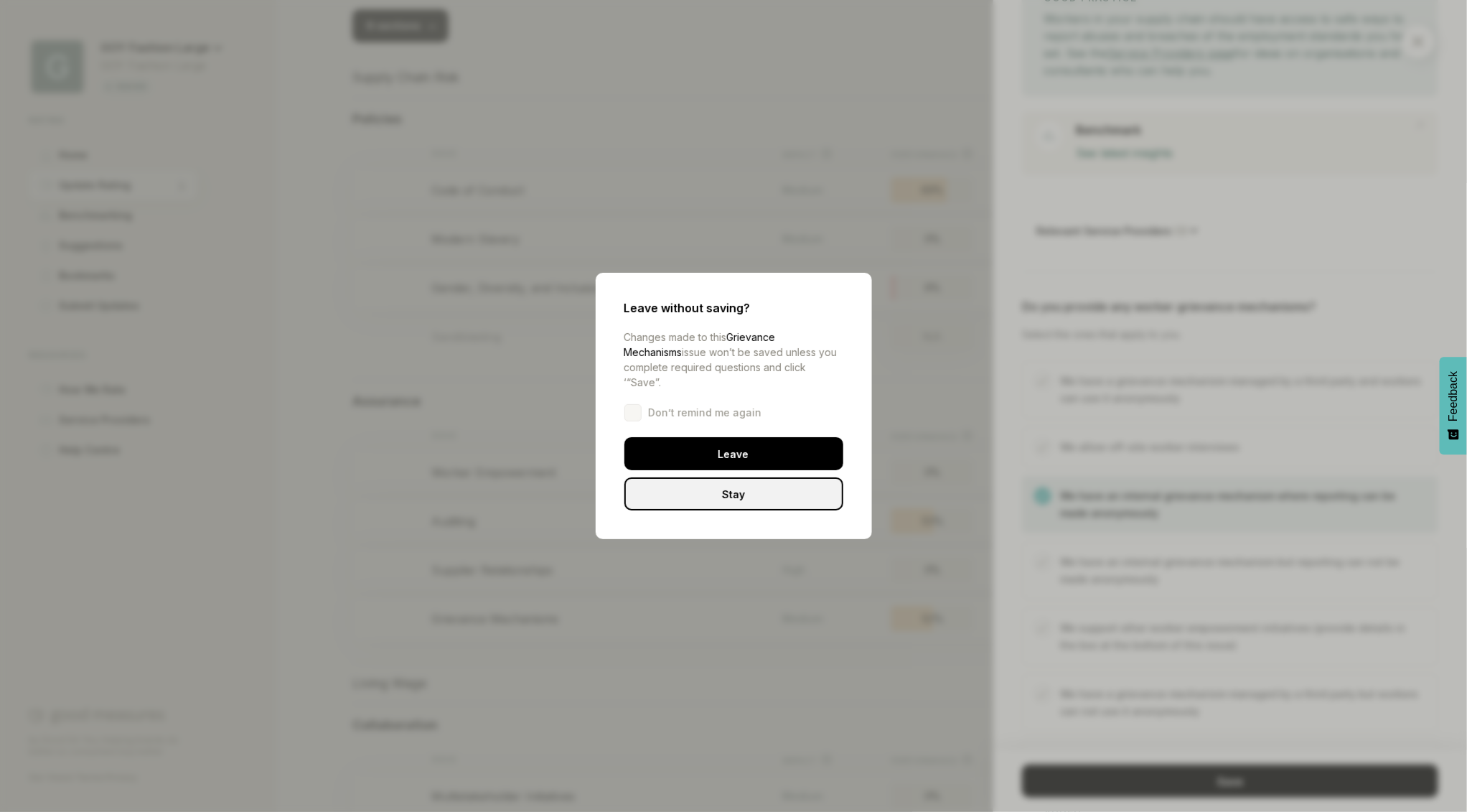
click at [685, 446] on div "Leave" at bounding box center [734, 454] width 219 height 33
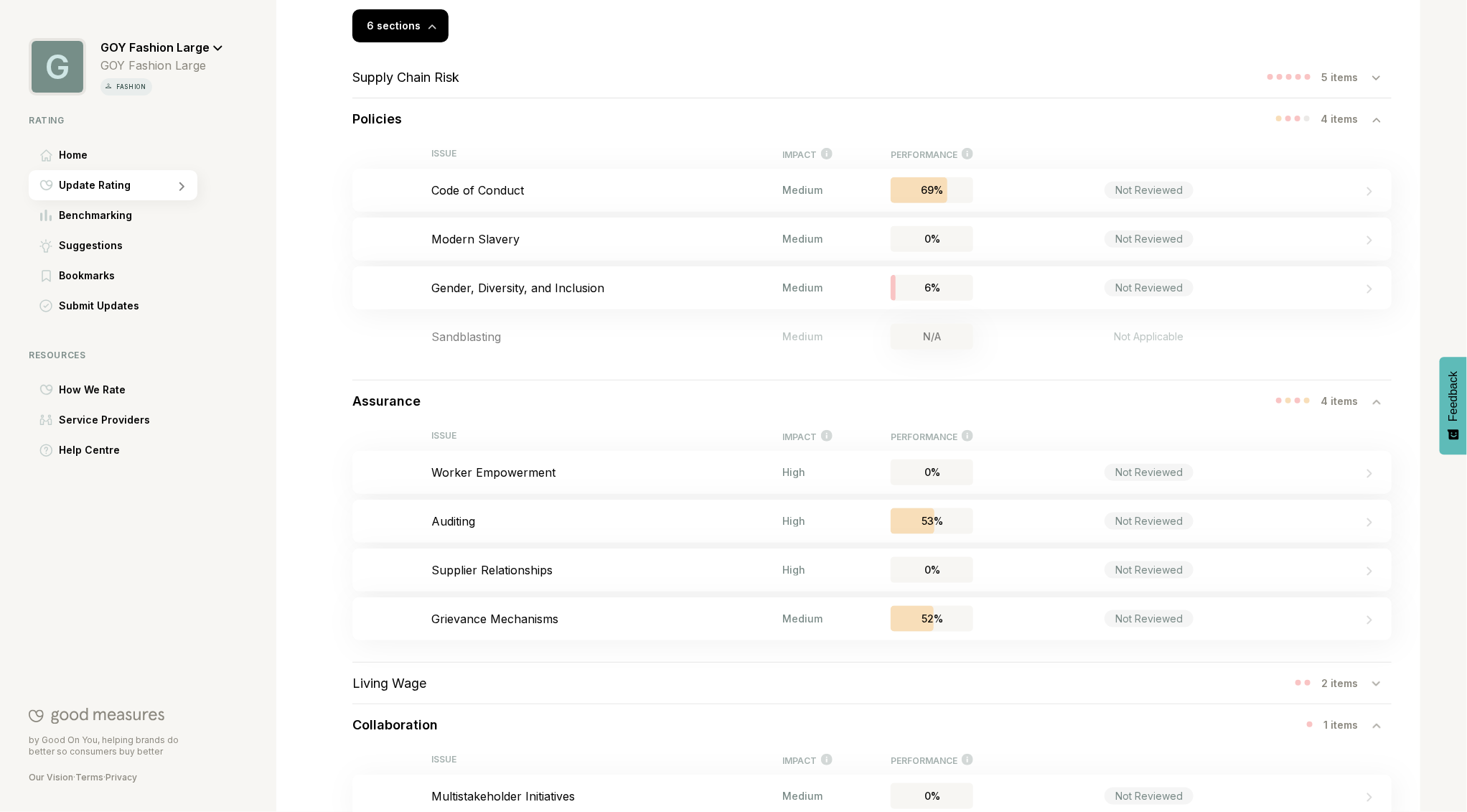
click at [213, 45] on icon at bounding box center [218, 48] width 10 height 7
click at [132, 149] on span "Log Out" at bounding box center [137, 148] width 39 height 18
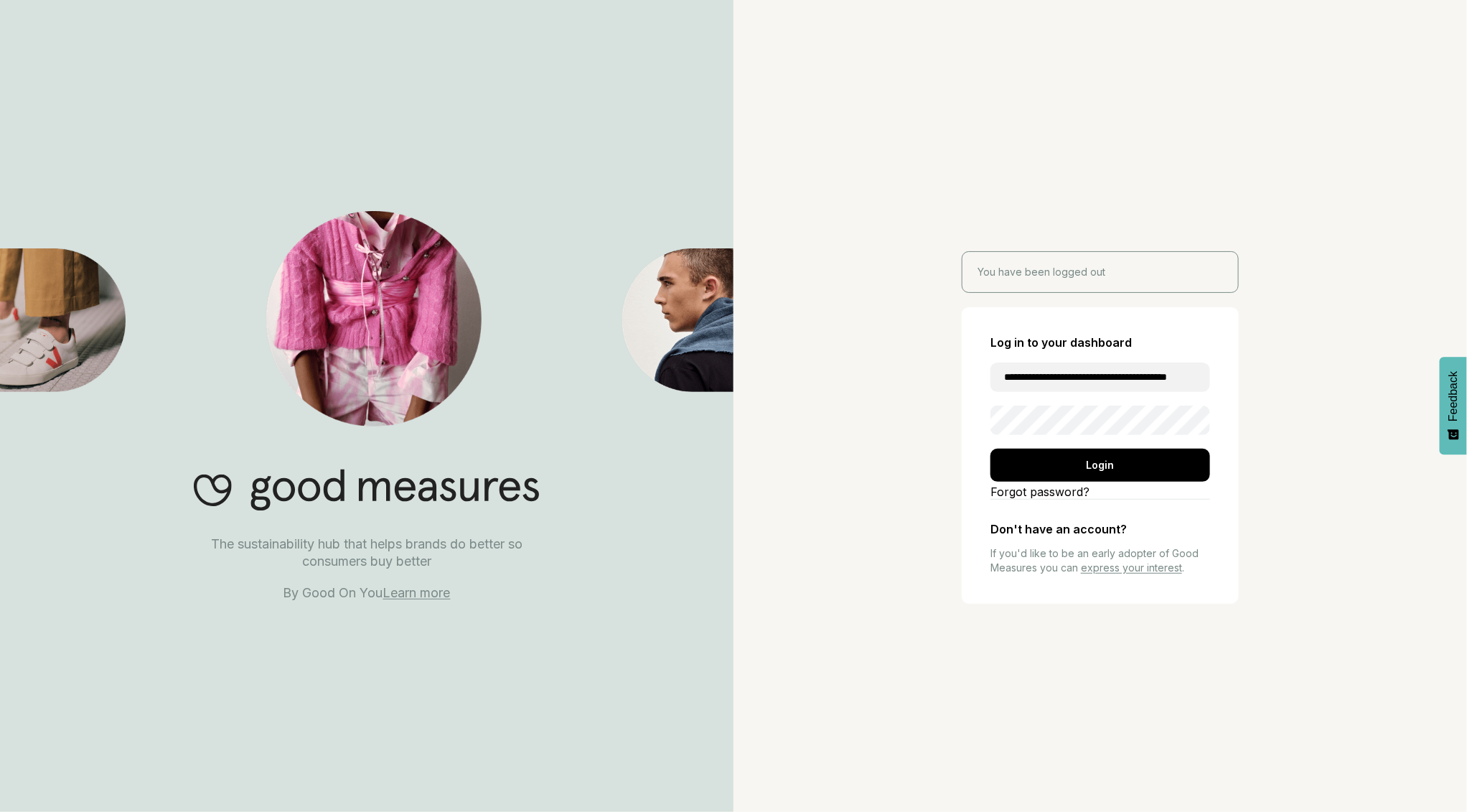
click at [1119, 377] on input "**********" at bounding box center [1099, 377] width 219 height 29
click at [1086, 370] on input "**********" at bounding box center [1099, 377] width 219 height 29
click at [1085, 370] on input "**********" at bounding box center [1099, 377] width 219 height 29
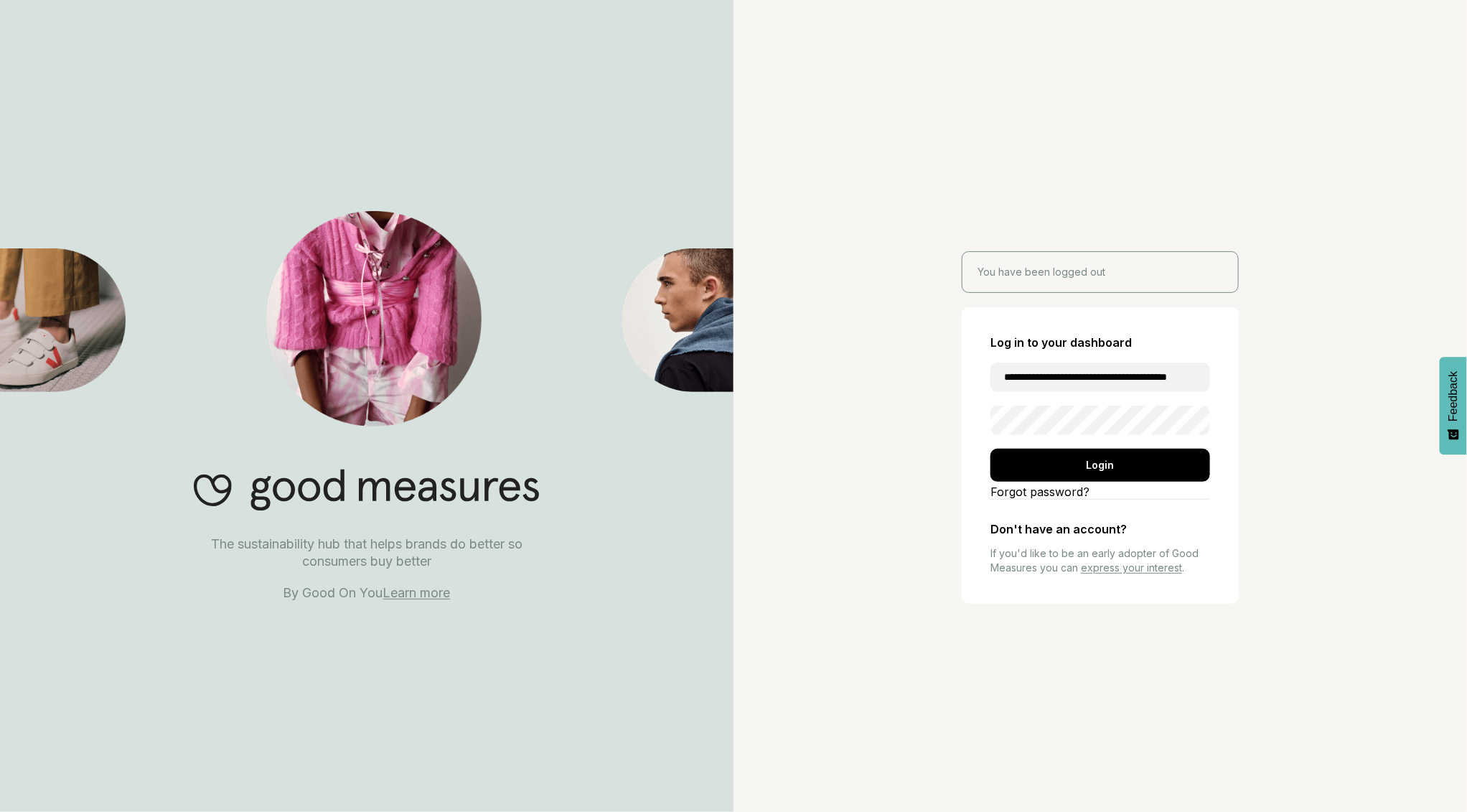
paste input "email"
type input "**********"
click at [1301, 318] on div "**********" at bounding box center [1100, 406] width 734 height 812
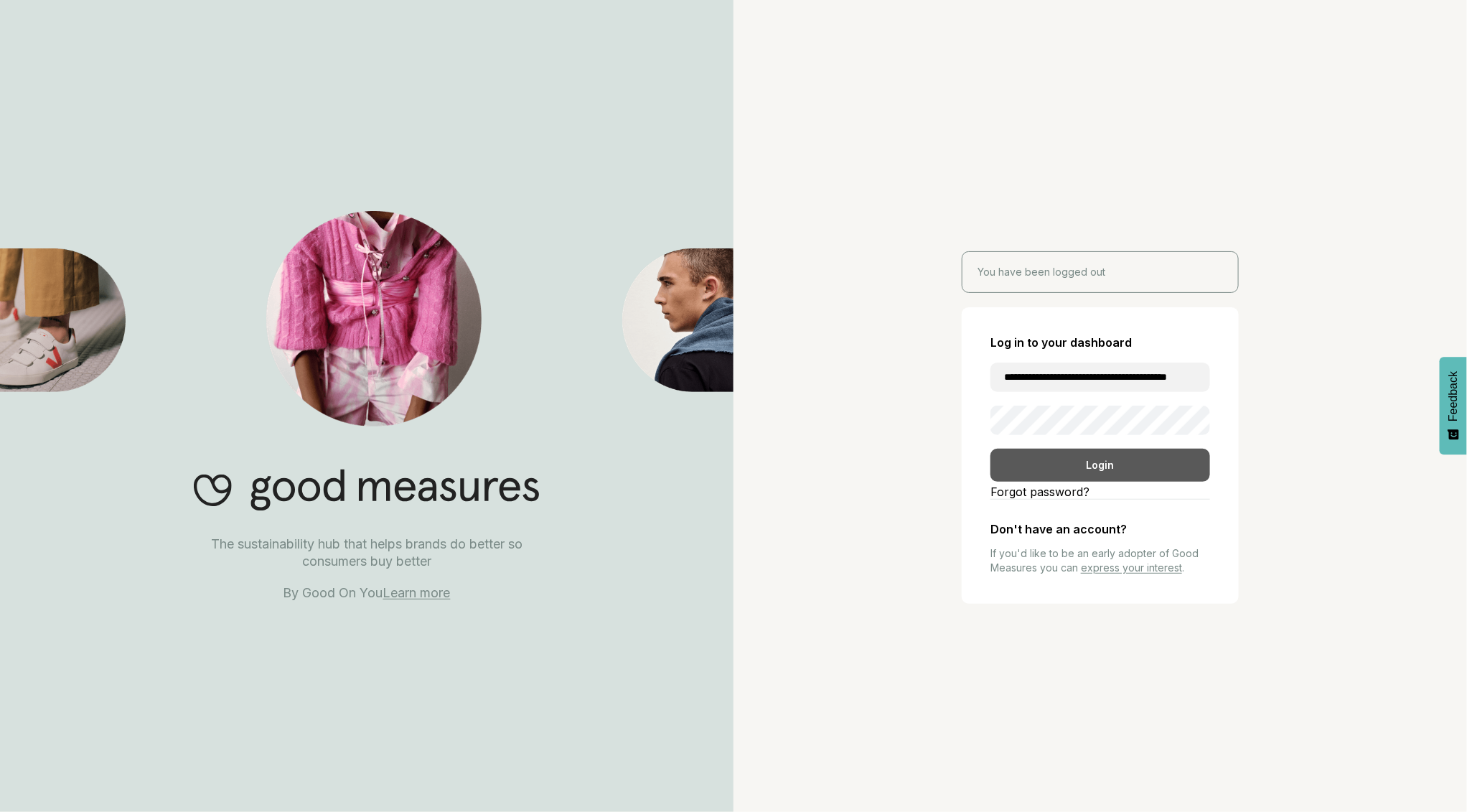
click at [1096, 458] on div "Login" at bounding box center [1099, 465] width 219 height 33
